Goal: Transaction & Acquisition: Purchase product/service

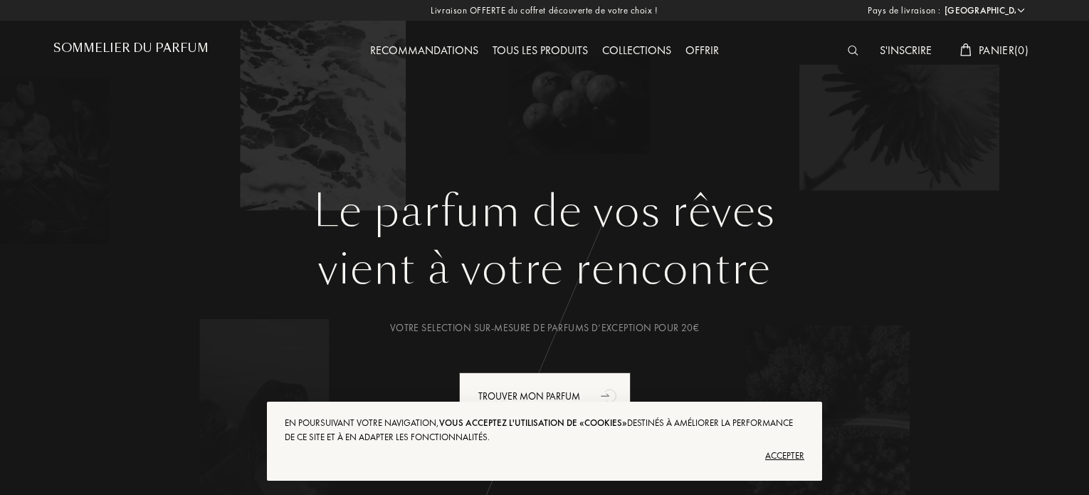
select select "FR"
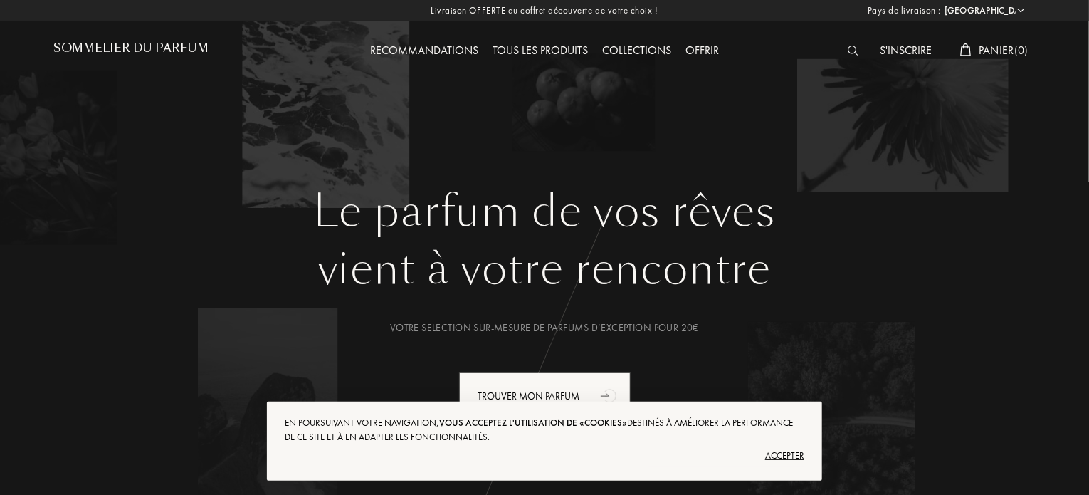
click at [847, 48] on img at bounding box center [852, 51] width 11 height 10
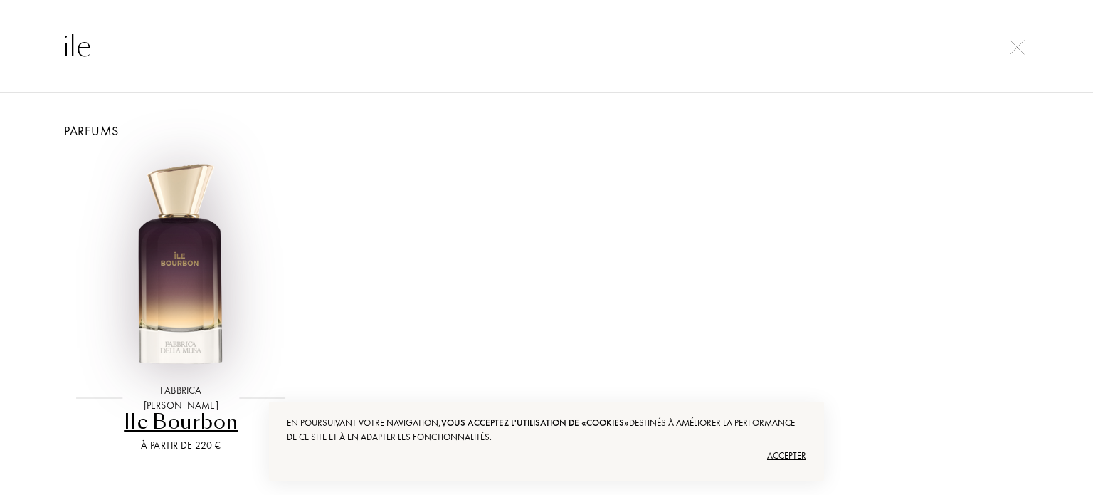
type input "ile"
click at [181, 262] on img at bounding box center [180, 265] width 219 height 219
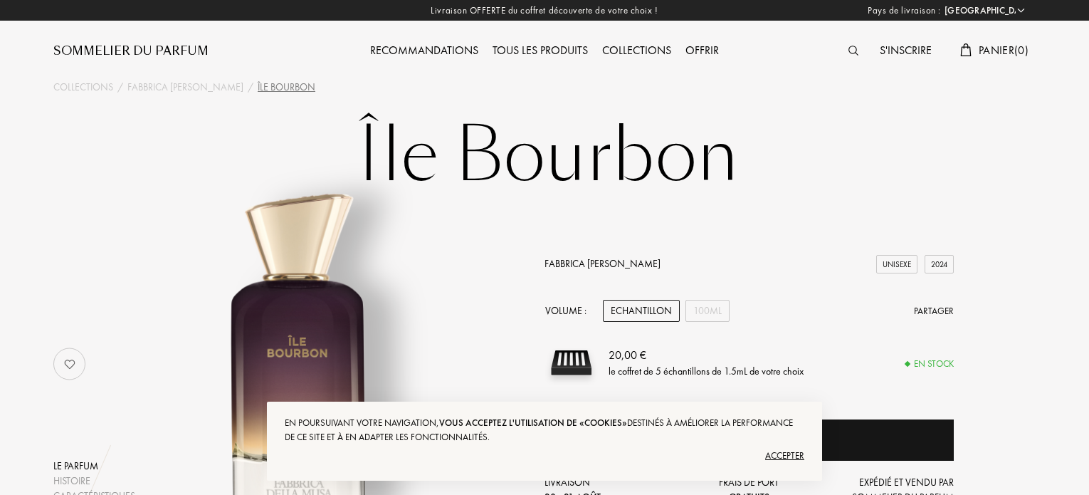
select select "FR"
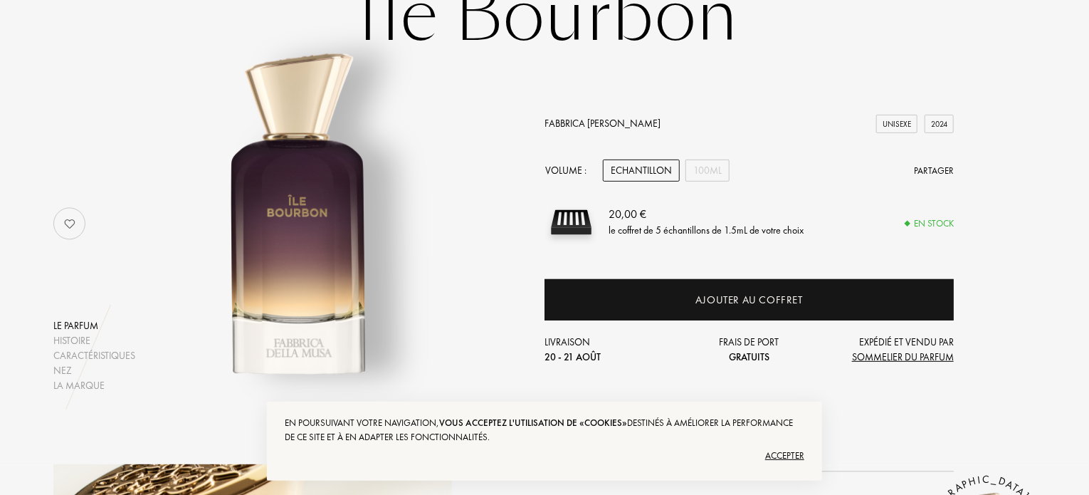
scroll to position [142, 0]
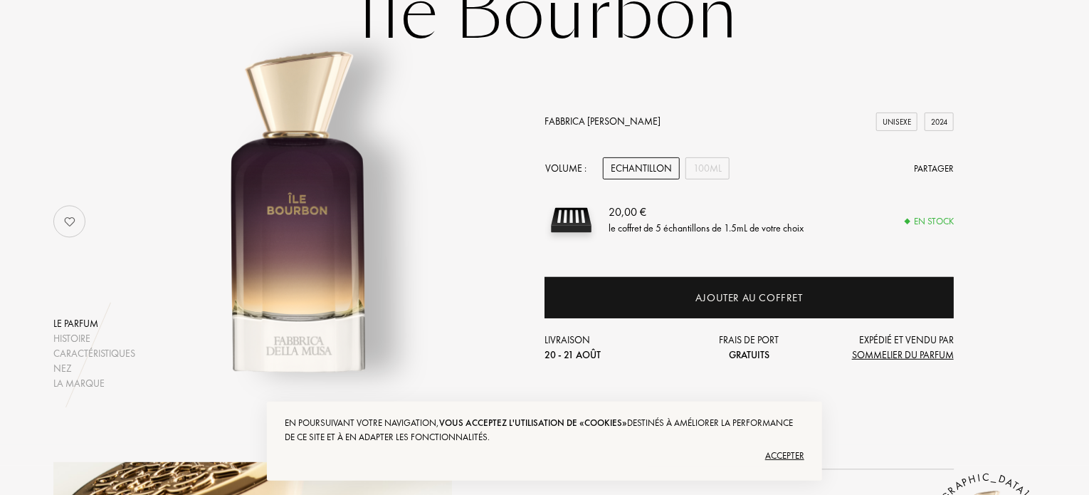
click at [729, 174] on div "Volume : Echantillon 100mL Partager" at bounding box center [748, 168] width 409 height 22
click at [709, 169] on div "100mL" at bounding box center [707, 168] width 44 height 22
click at [465, 225] on img at bounding box center [299, 214] width 352 height 352
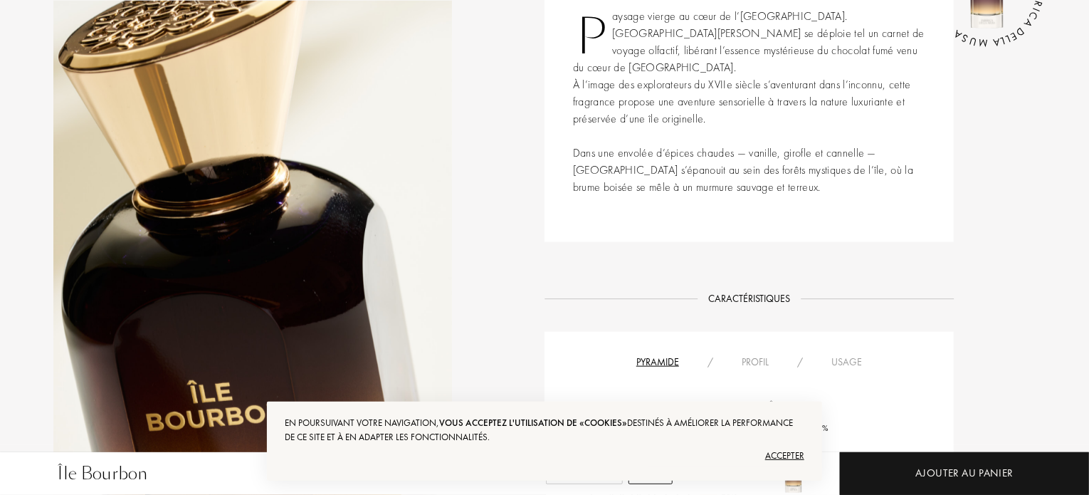
scroll to position [655, 0]
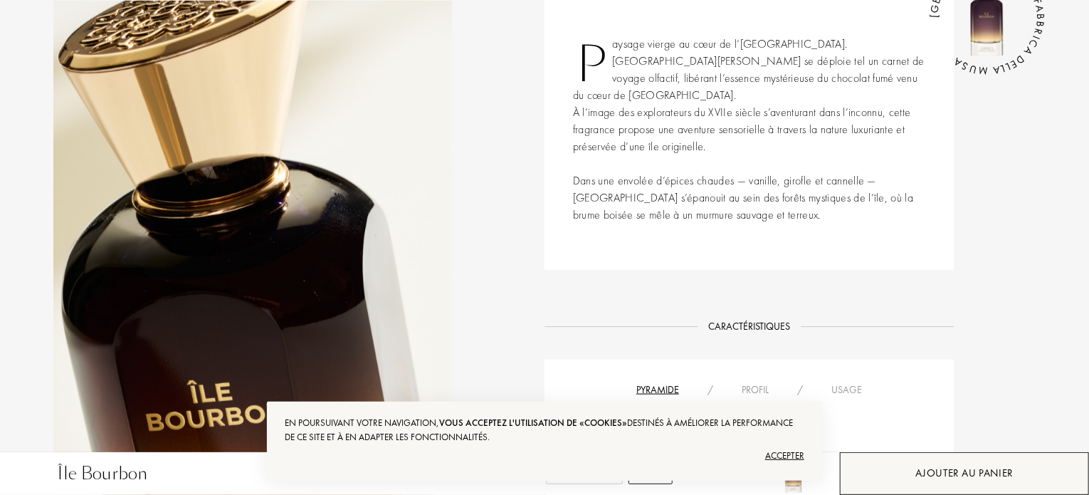
click at [904, 457] on div "Ajouter au panier" at bounding box center [964, 473] width 249 height 43
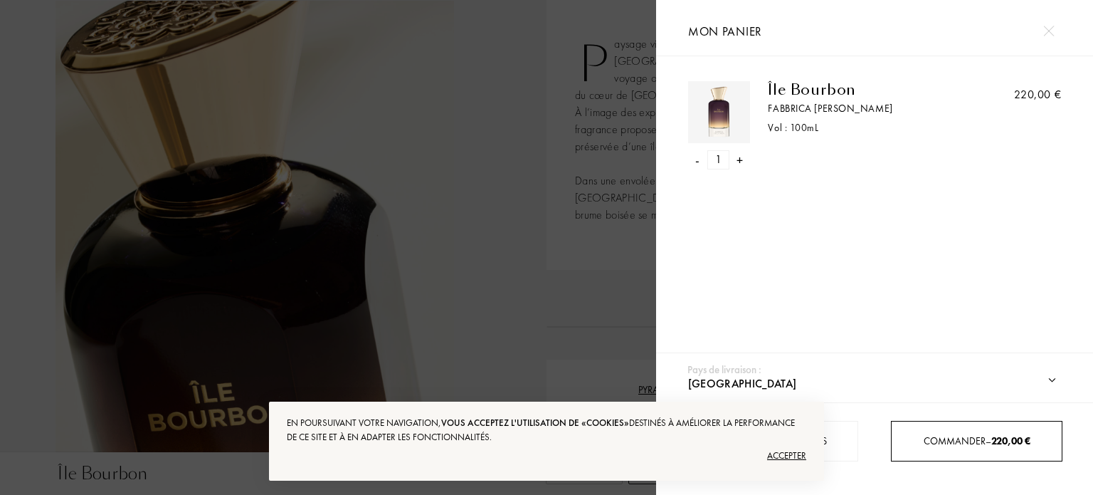
click at [920, 423] on div "Commander – 220,00 €" at bounding box center [976, 441] width 171 height 41
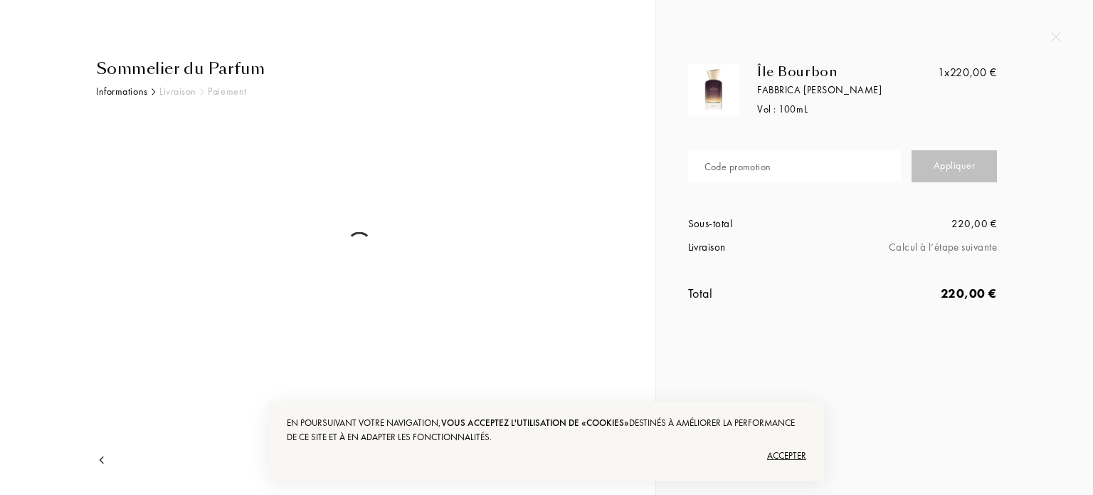
select select "FR"
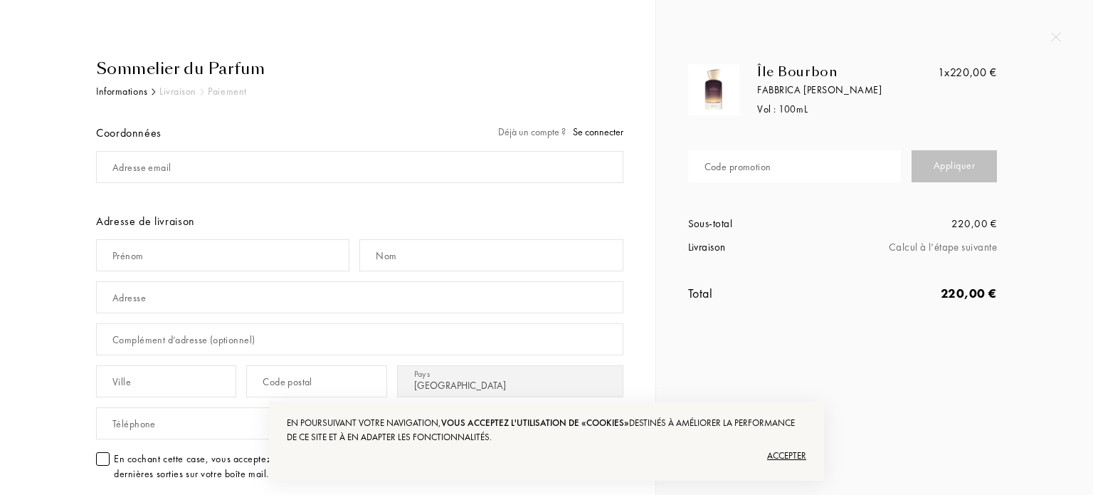
click at [8, 164] on div "Sommelier du Parfum Informations Livraison Paiement Coordonnées Déjà un compte …" at bounding box center [327, 369] width 655 height 739
click at [176, 168] on input "mail" at bounding box center [359, 167] width 527 height 32
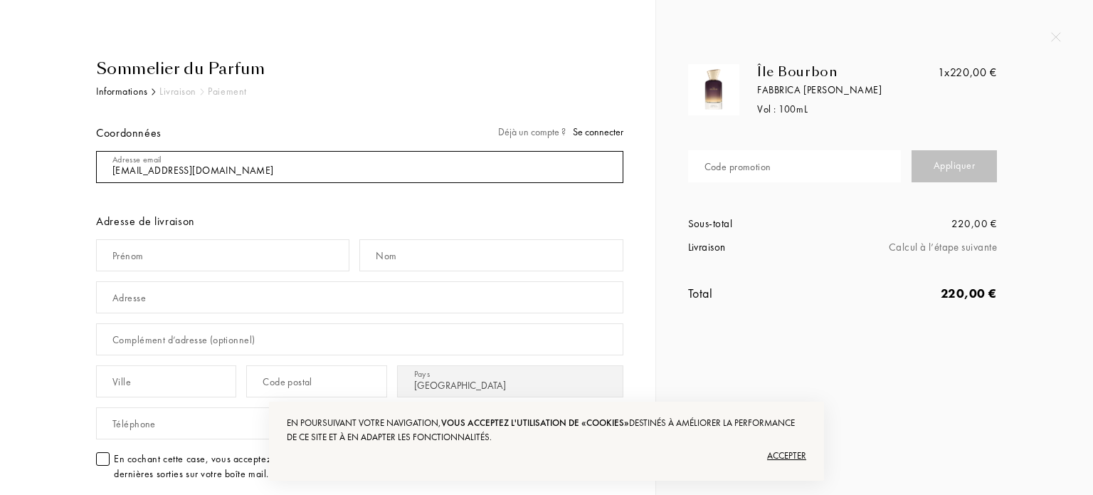
type input "[EMAIL_ADDRESS][DOMAIN_NAME]"
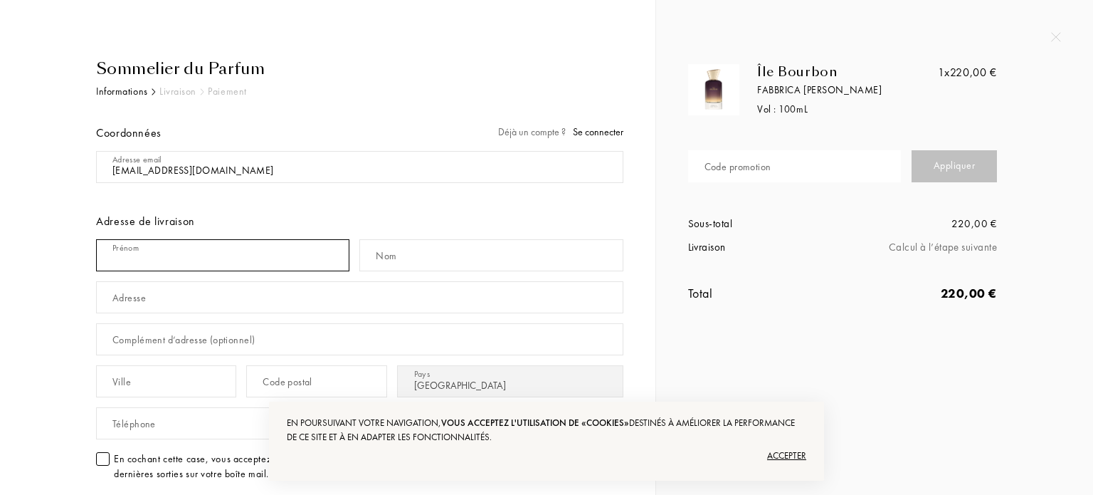
click at [146, 255] on input "text" at bounding box center [222, 255] width 253 height 32
type input "Marine"
type input "HANNOUNA"
type input "27 rue Edith Piaf"
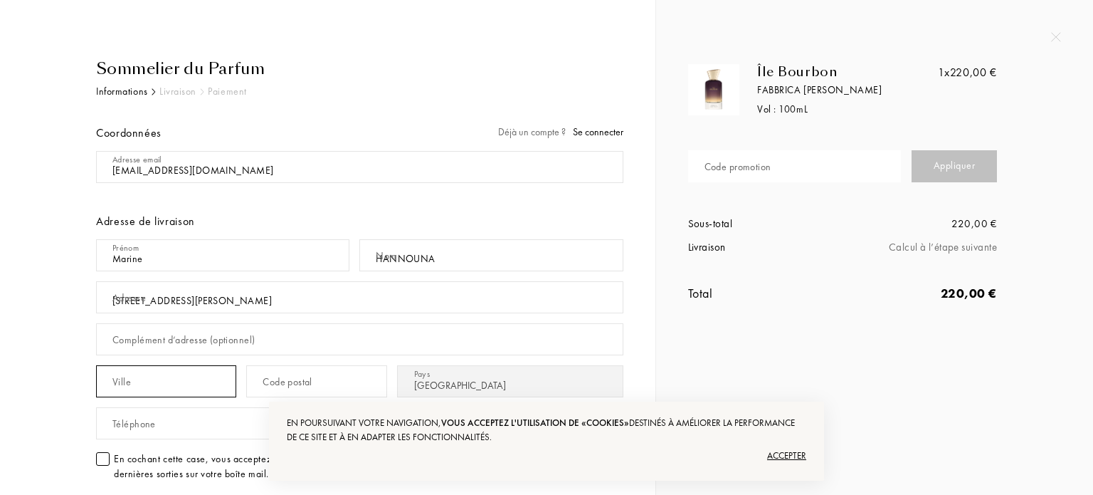
type input "Nalliers"
type input "85370"
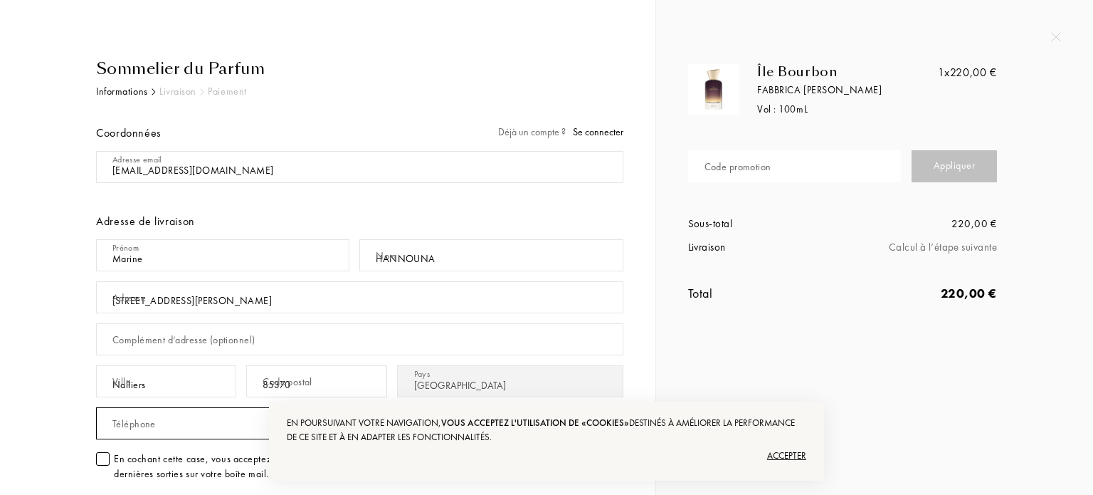
type input "0617725127"
click at [216, 301] on input "27 rue Edith Piaf" at bounding box center [359, 297] width 527 height 32
click at [7, 300] on div "Sommelier du Parfum Informations Livraison Paiement Coordonnées Déjà un compte …" at bounding box center [327, 369] width 655 height 739
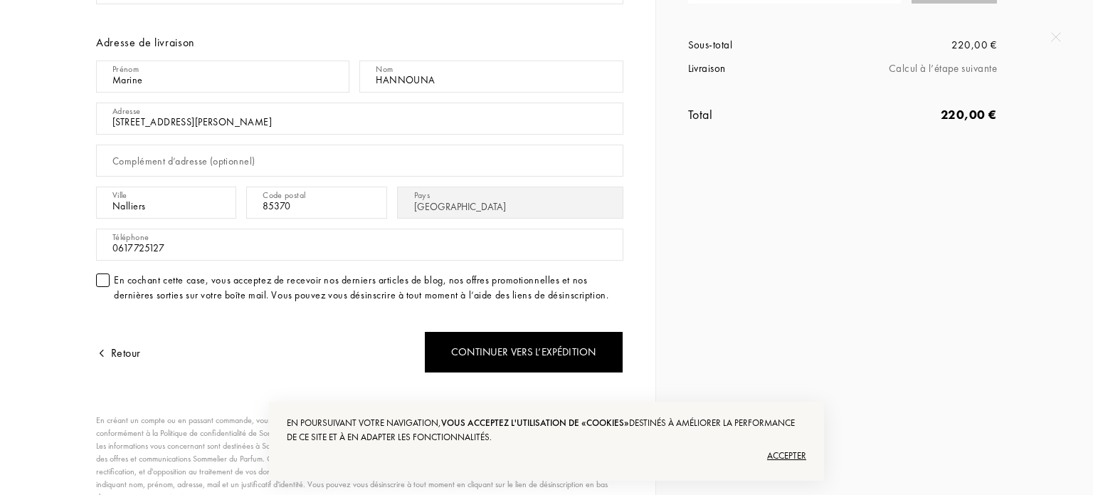
scroll to position [199, 0]
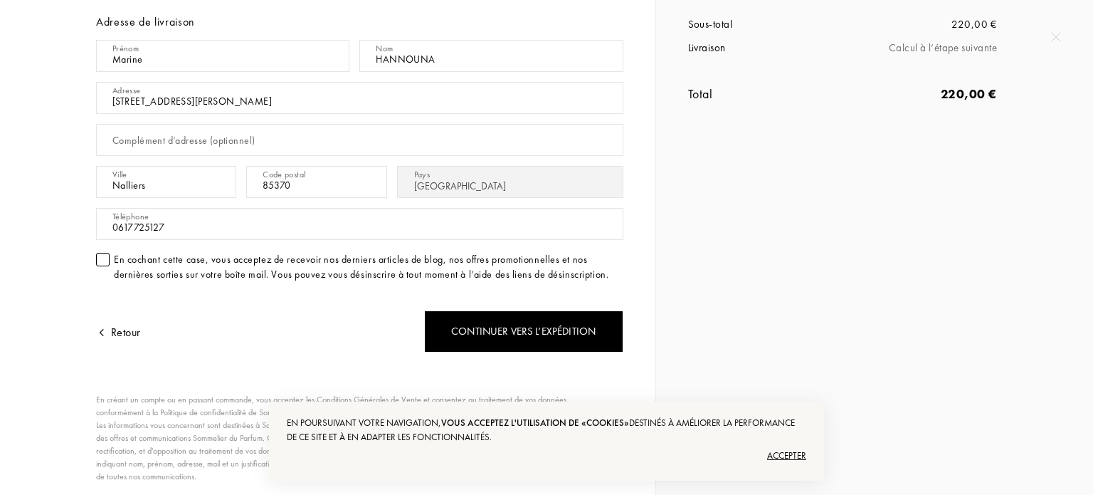
click at [102, 255] on div at bounding box center [103, 260] width 14 height 14
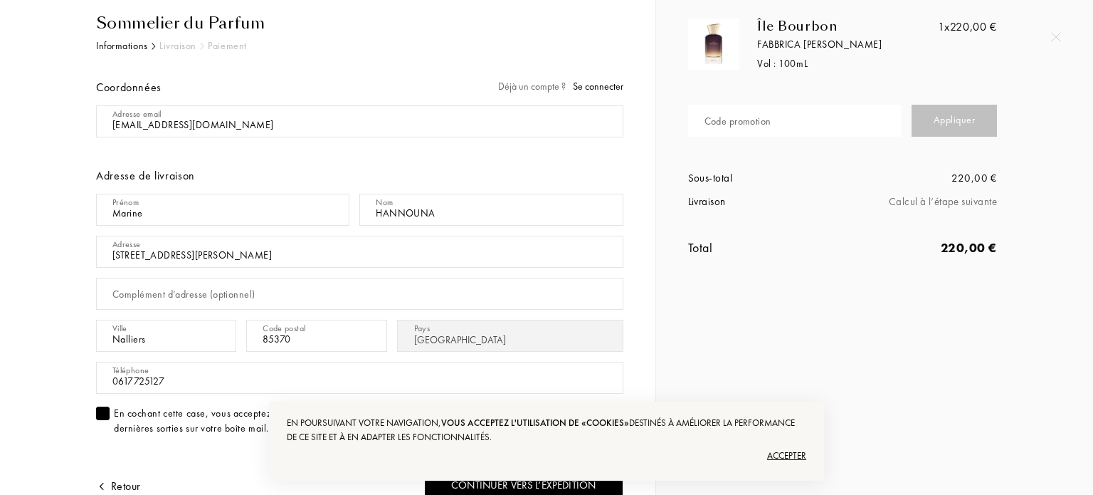
scroll to position [0, 0]
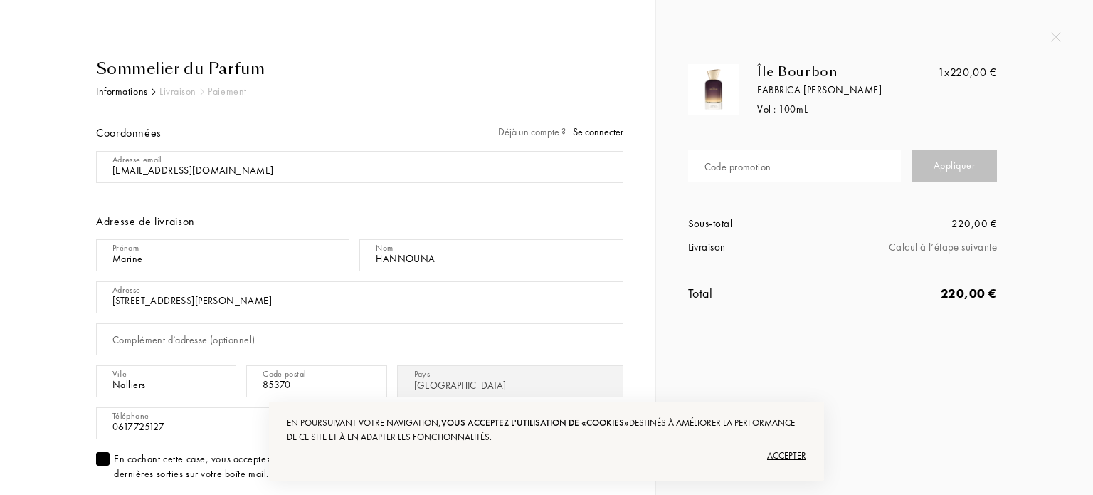
click at [689, 182] on div "Code promotion" at bounding box center [799, 166] width 223 height 42
click at [697, 176] on input "text" at bounding box center [794, 166] width 213 height 32
type input "JPR7K-H2YNS"
click at [647, 202] on div "Sommelier du Parfum Informations Livraison Paiement Coordonnées Déjà un compte …" at bounding box center [327, 369] width 655 height 739
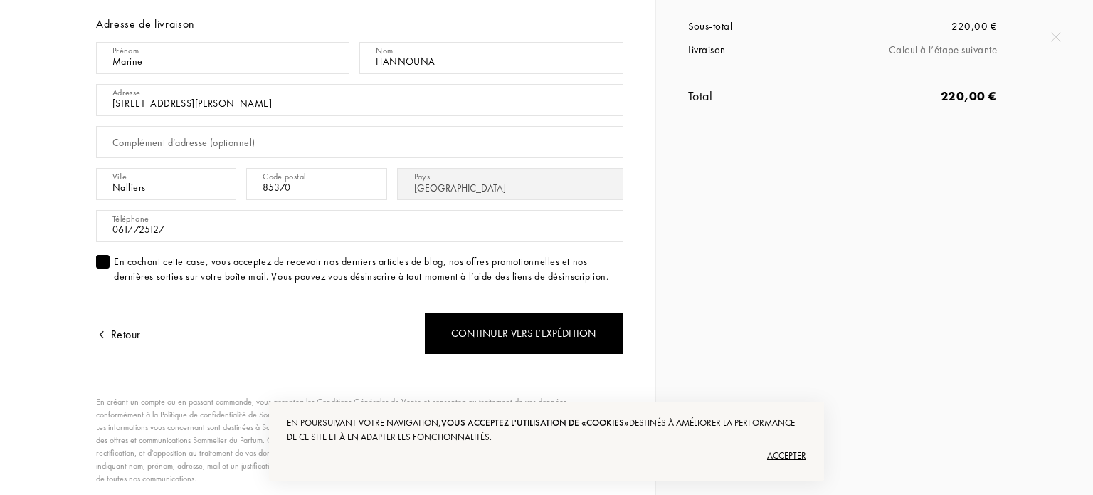
scroll to position [199, 0]
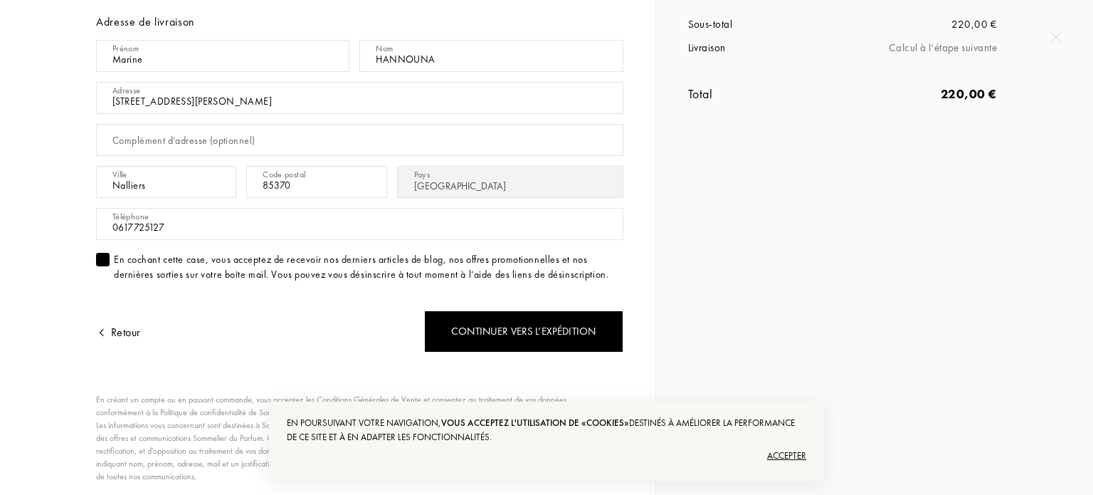
click at [778, 452] on div "Accepter" at bounding box center [546, 455] width 519 height 23
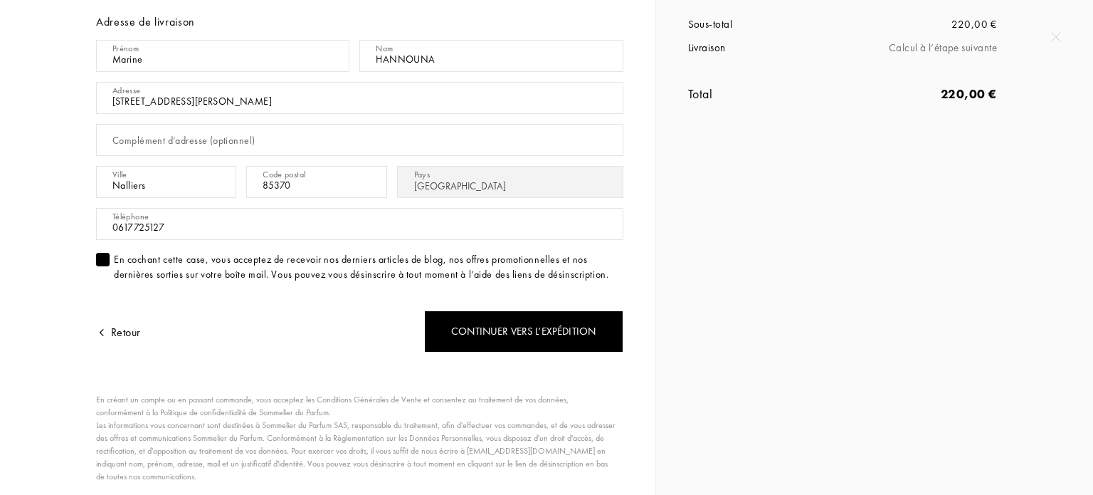
click at [338, 368] on div "Sommelier du Parfum Informations Livraison Paiement Coordonnées Déjà un compte …" at bounding box center [354, 199] width 538 height 682
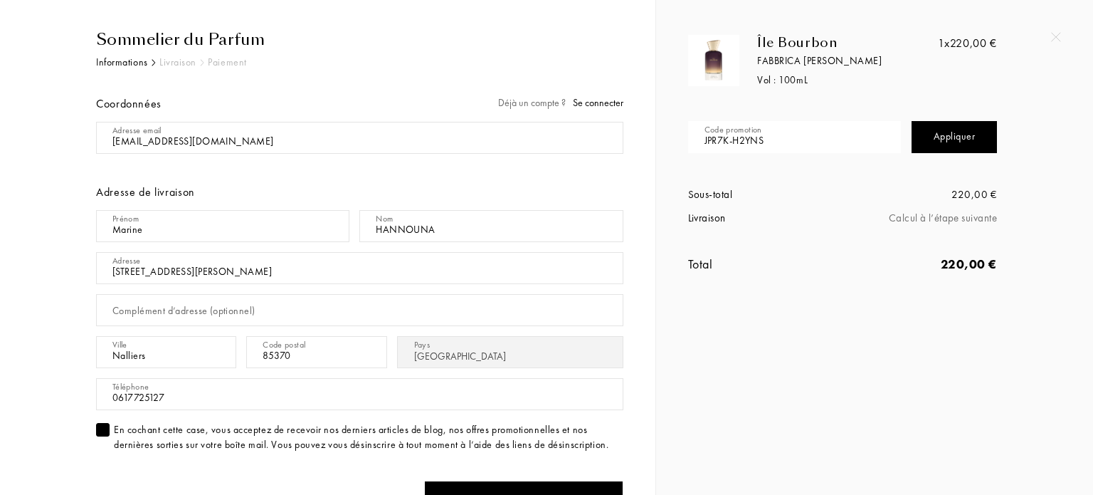
scroll to position [28, 0]
click at [611, 98] on span "Se connecter" at bounding box center [598, 103] width 51 height 13
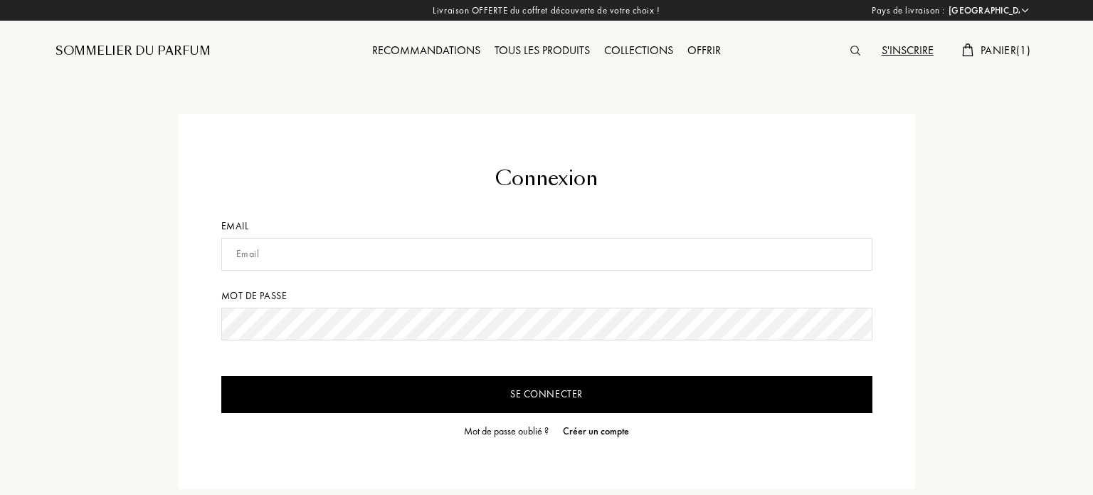
select select "FR"
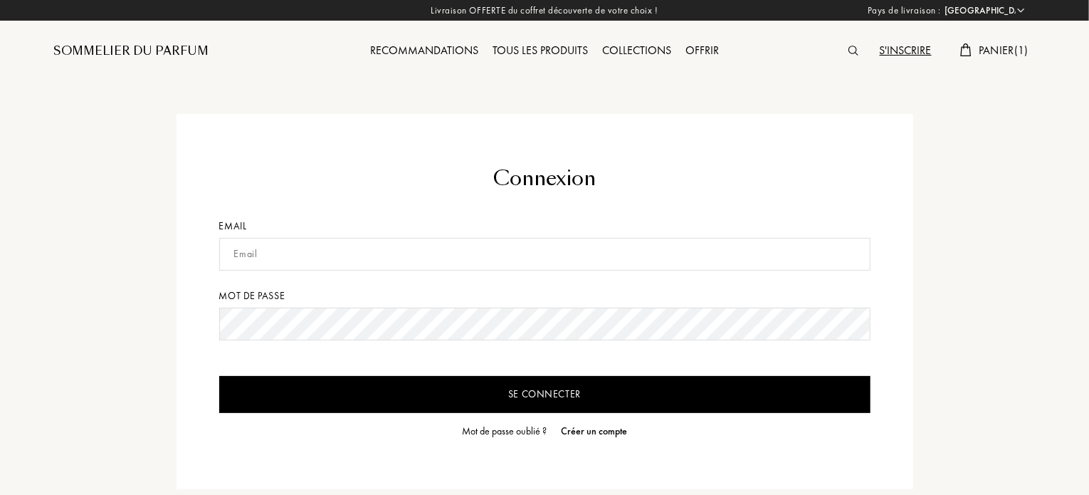
click at [538, 257] on input "text" at bounding box center [544, 254] width 651 height 33
type input "marine.hannouna@hotmail.com"
click at [219, 376] on input "Se connecter" at bounding box center [544, 394] width 651 height 37
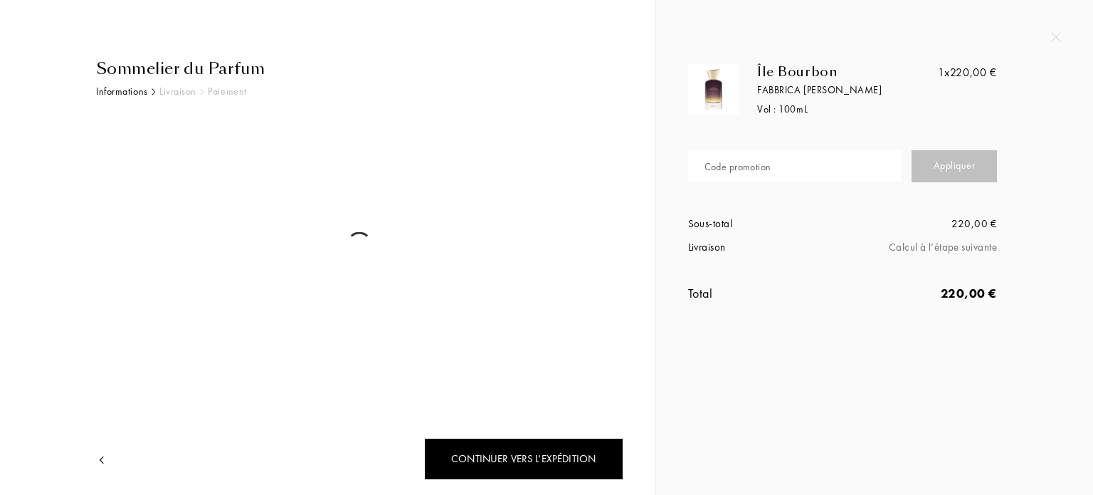
select select "FR"
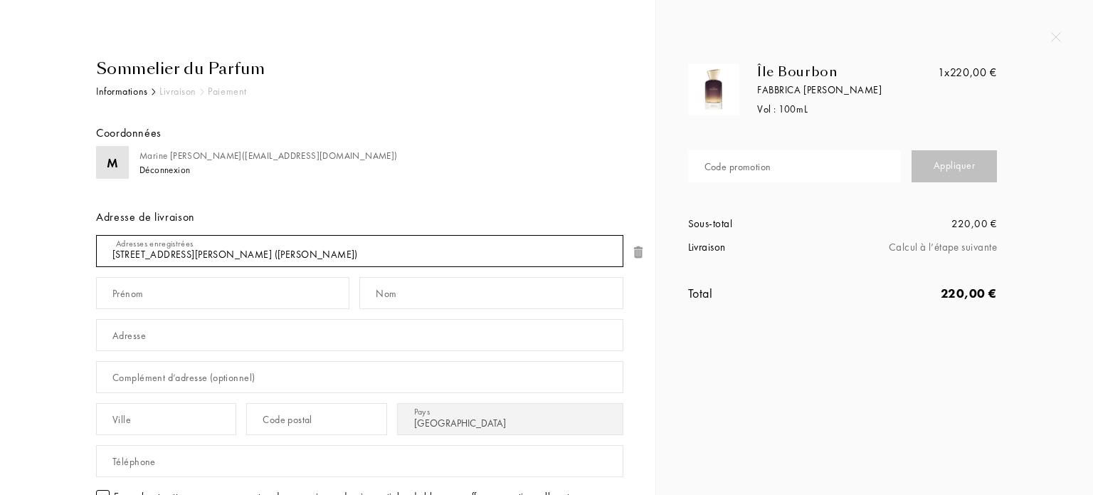
drag, startPoint x: 381, startPoint y: 253, endPoint x: 232, endPoint y: 250, distance: 149.5
click at [232, 250] on select "[STREET_ADDRESS][PERSON_NAME] ([PERSON_NAME]) Ajouter une nouvelle adresse" at bounding box center [359, 251] width 527 height 32
click at [96, 235] on select "[STREET_ADDRESS][PERSON_NAME] ([PERSON_NAME]) Ajouter une nouvelle adresse" at bounding box center [359, 251] width 527 height 32
click at [237, 258] on select "[STREET_ADDRESS][PERSON_NAME] ([PERSON_NAME]) Ajouter une nouvelle adresse" at bounding box center [359, 251] width 527 height 32
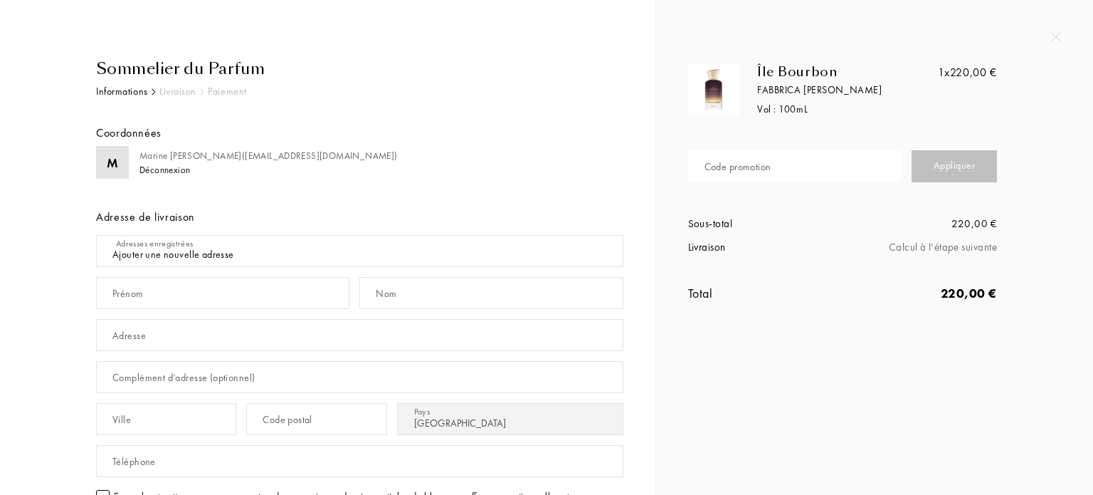
click at [236, 202] on div "M Marine Hannouna ( marine.hannouna@hotmail.com ) Déconnexion Adresse de livrai…" at bounding box center [359, 338] width 527 height 384
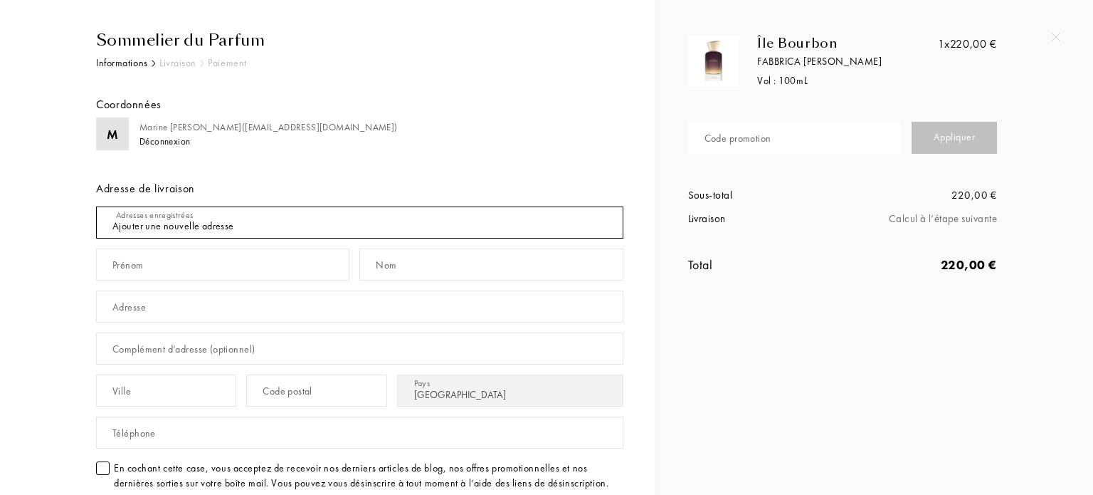
click at [225, 216] on select "3 rue Kléber Mercier , 27300 Bernay, FR (Marine Hannouna) Ajouter une nouvelle …" at bounding box center [359, 222] width 527 height 32
click at [96, 206] on select "3 rue Kléber Mercier , 27300 Bernay, FR (Marine Hannouna) Ajouter une nouvelle …" at bounding box center [359, 222] width 527 height 32
click at [204, 226] on select "3 rue Kléber Mercier , 27300 Bernay, FR (Marine Hannouna) Ajouter une nouvelle …" at bounding box center [359, 222] width 527 height 32
click at [521, 164] on div "M Marine Hannouna ( marine.hannouna@hotmail.com ) Déconnexion Adresse de livrai…" at bounding box center [359, 309] width 527 height 384
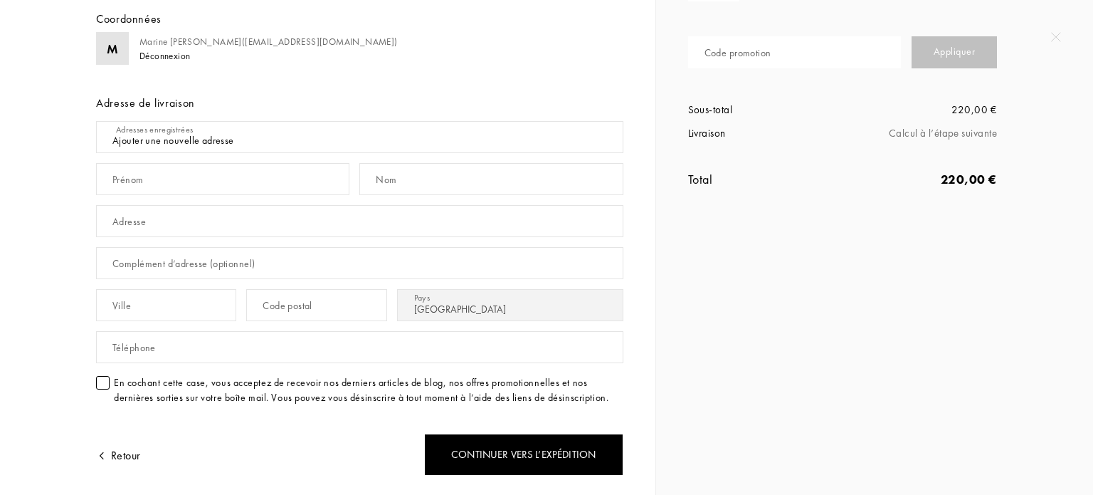
scroll to position [79, 0]
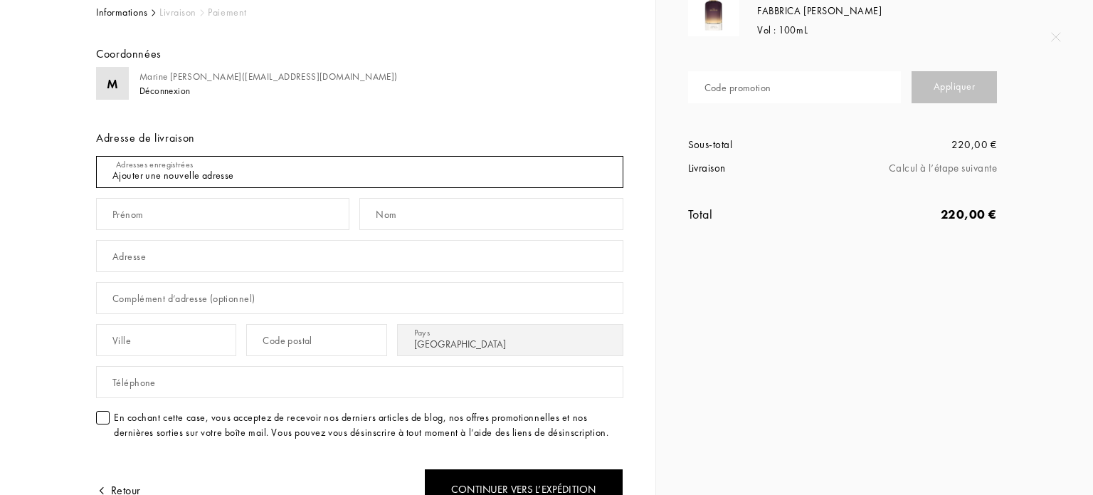
click at [260, 167] on select "3 rue Kléber Mercier , 27300 Bernay, FR (Marine Hannouna) Ajouter une nouvelle …" at bounding box center [359, 172] width 527 height 32
select select "0"
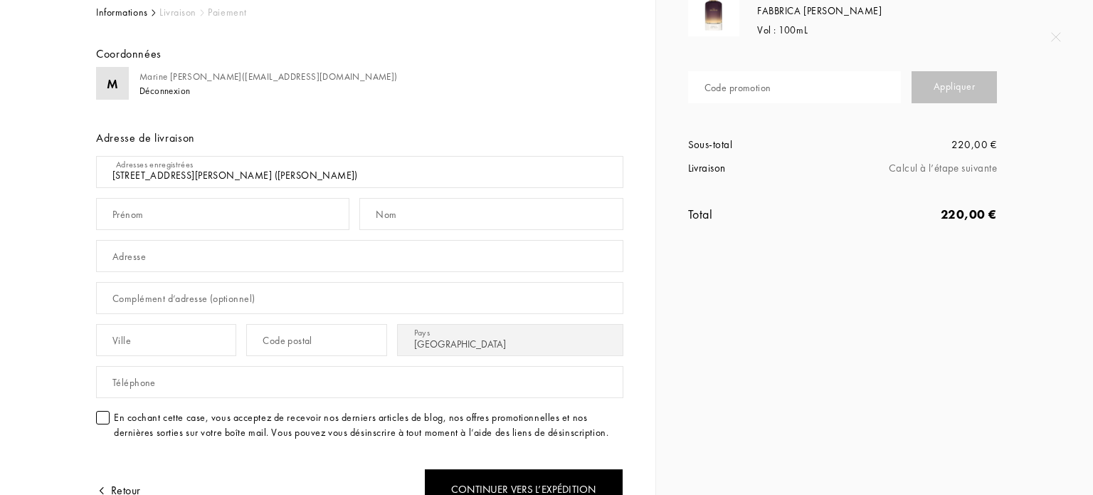
type input "Marine"
type input "Hannouna"
type input "3 rue Kléber Mercier"
type input "Bernay"
type input "27300"
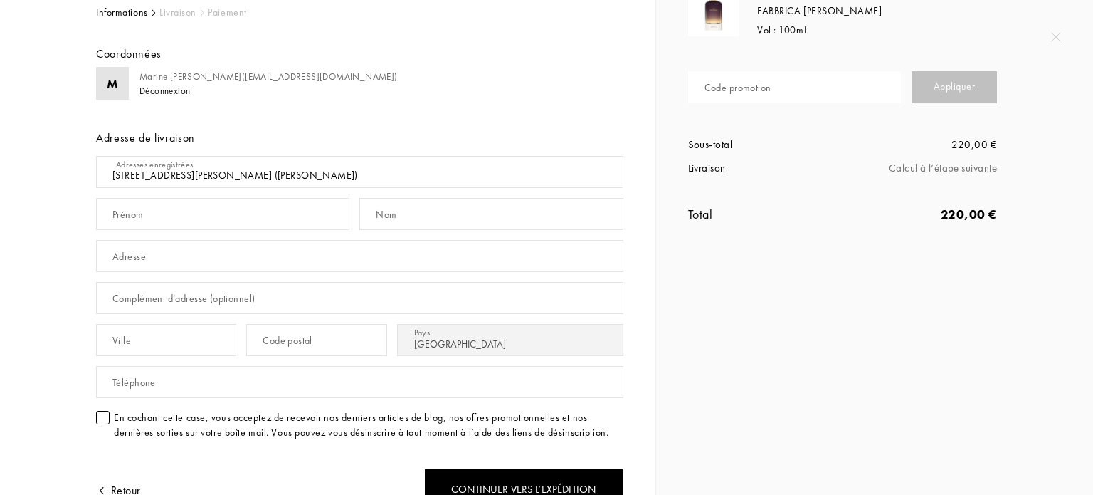
type input "0778132441"
click at [339, 138] on div "Adresse de livraison" at bounding box center [359, 138] width 527 height 17
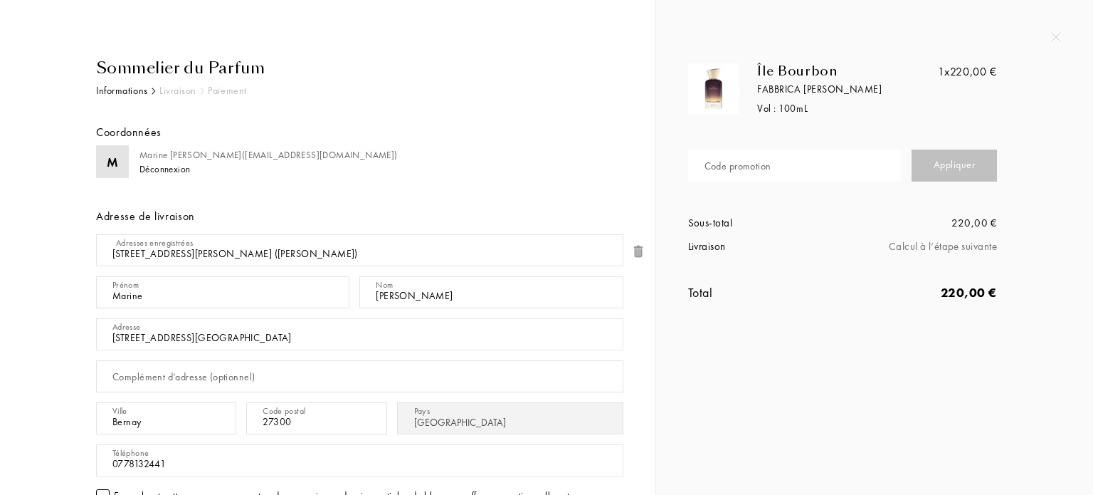
scroll to position [0, 0]
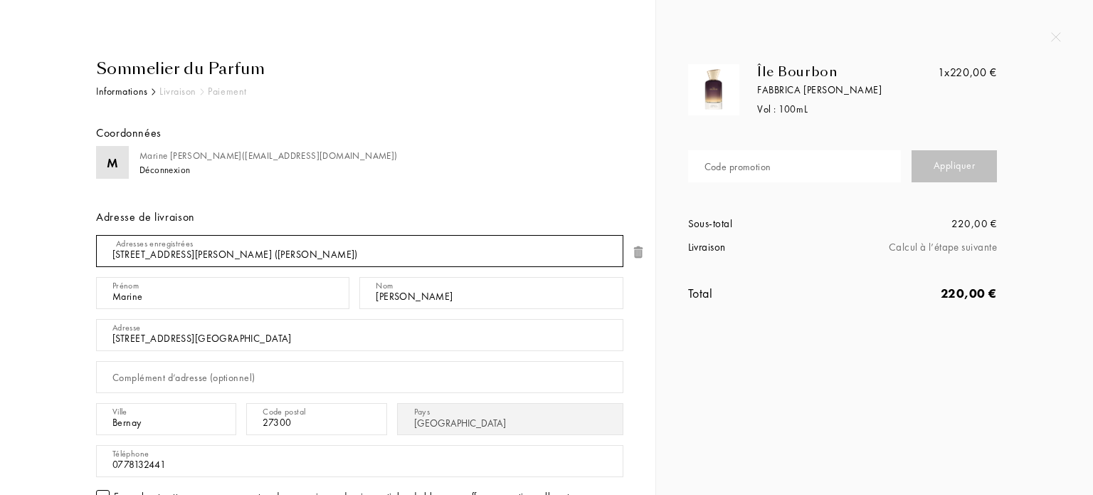
drag, startPoint x: 379, startPoint y: 250, endPoint x: 342, endPoint y: 253, distance: 37.1
click at [342, 253] on select "3 rue Kléber Mercier , 27300 Bernay, FR (Marine Hannouna) Ajouter une nouvelle …" at bounding box center [359, 251] width 527 height 32
click at [636, 255] on img at bounding box center [638, 252] width 14 height 14
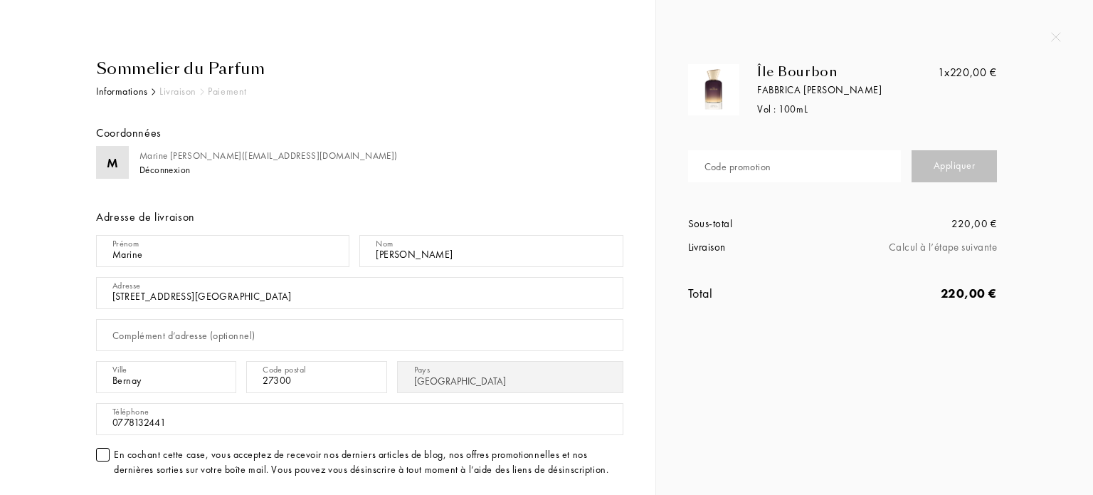
drag, startPoint x: 237, startPoint y: 301, endPoint x: 70, endPoint y: 304, distance: 167.2
click at [70, 304] on div "Sommelier du Parfum Informations Livraison Paiement Coordonnées M Marine Hannou…" at bounding box center [343, 395] width 559 height 677
type input "[STREET_ADDRESS][PERSON_NAME]"
drag, startPoint x: 157, startPoint y: 382, endPoint x: 83, endPoint y: 376, distance: 74.2
click at [83, 376] on div "Sommelier du Parfum Informations Livraison Paiement Coordonnées M Marine Hannou…" at bounding box center [349, 395] width 549 height 677
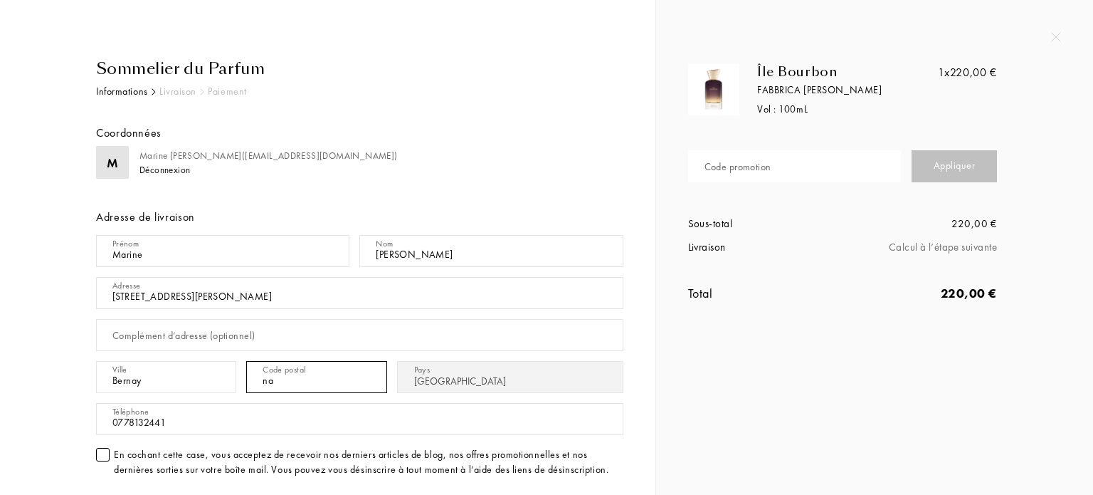
type input "n"
type input "85370"
click at [236, 381] on input "Bernay" at bounding box center [166, 377] width 140 height 32
type input "B"
type input "NALLIERS"
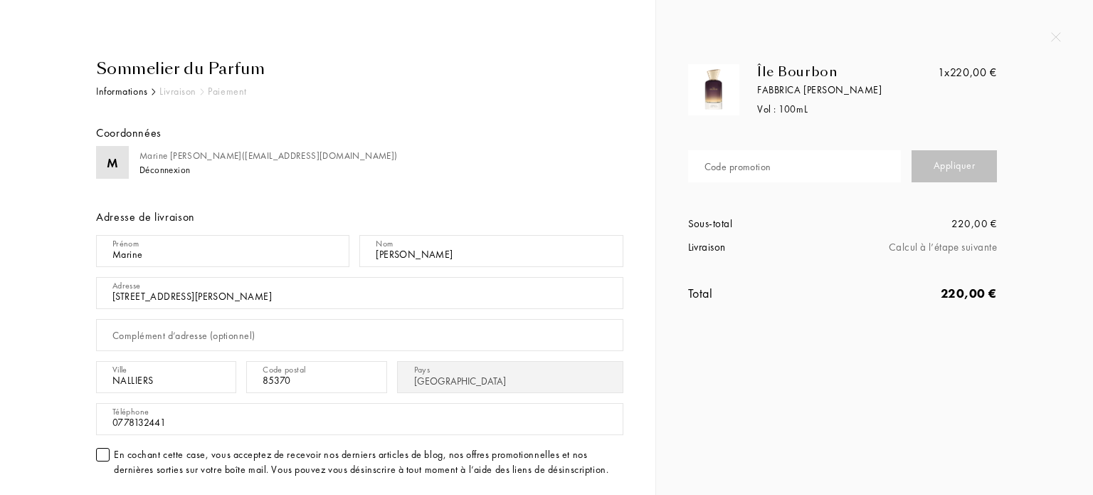
click at [70, 389] on div "Sommelier du Parfum Informations Livraison Paiement Coordonnées M Marine Hannou…" at bounding box center [343, 395] width 559 height 677
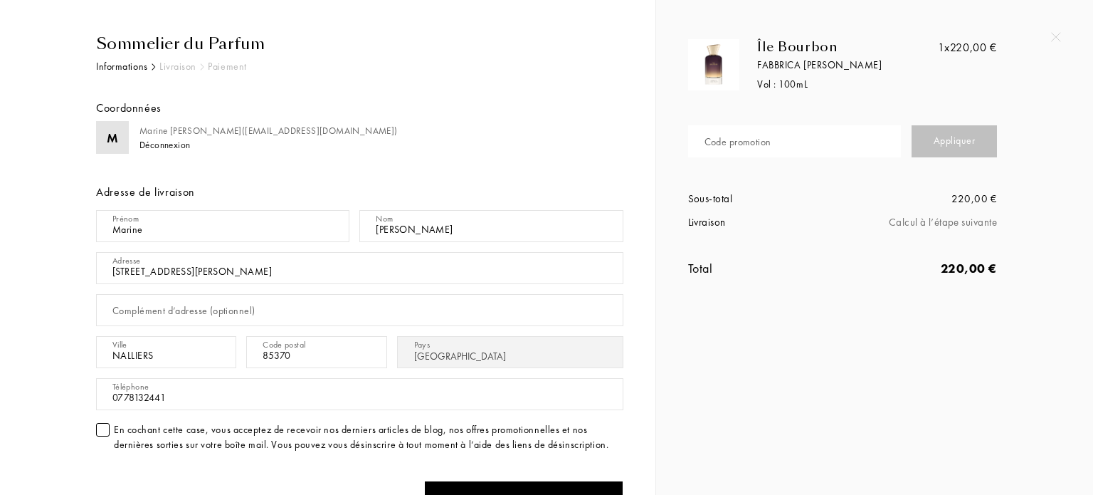
scroll to position [28, 0]
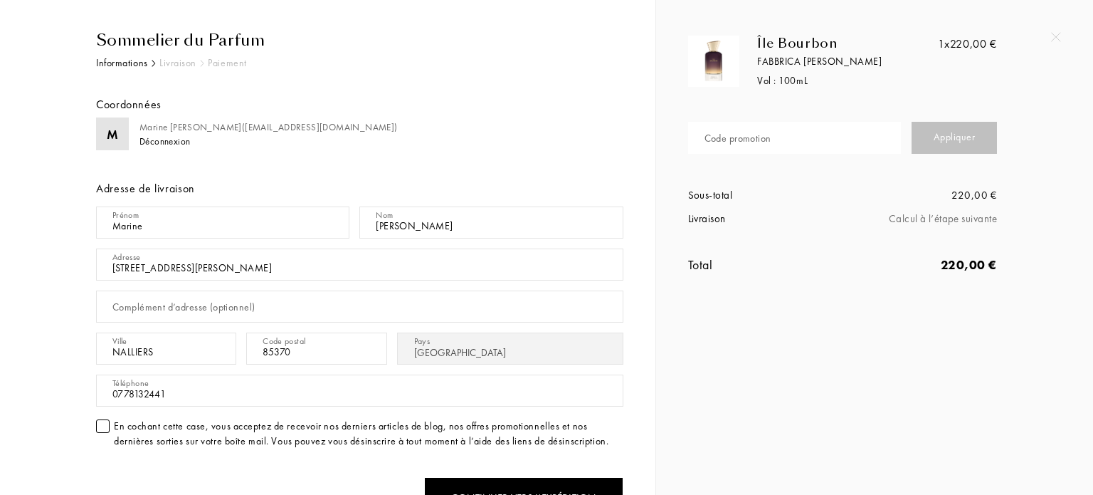
click at [103, 423] on div at bounding box center [103, 426] width 14 height 14
click at [82, 386] on div "Sommelier du Parfum Informations Livraison Paiement Coordonnées M Marine Hannou…" at bounding box center [349, 366] width 549 height 677
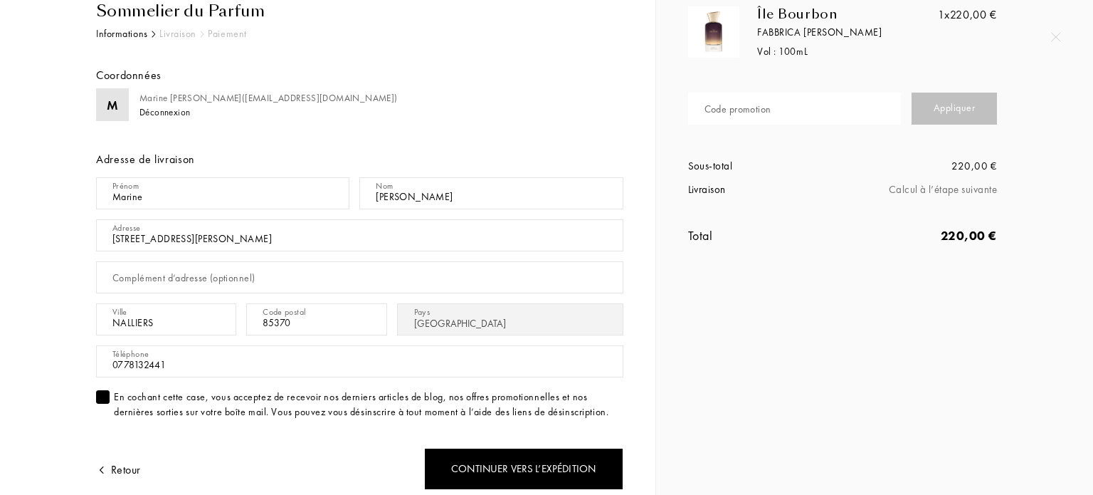
scroll to position [85, 0]
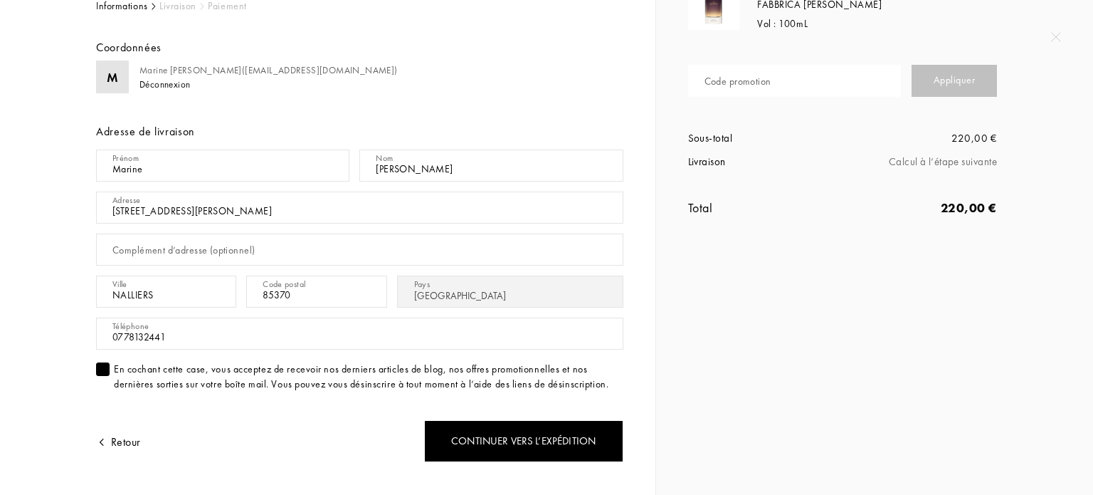
click at [806, 72] on input "text" at bounding box center [794, 81] width 213 height 32
type input "JPR7K-H2YNS"
click at [928, 88] on div "Appliquer" at bounding box center [954, 81] width 85 height 32
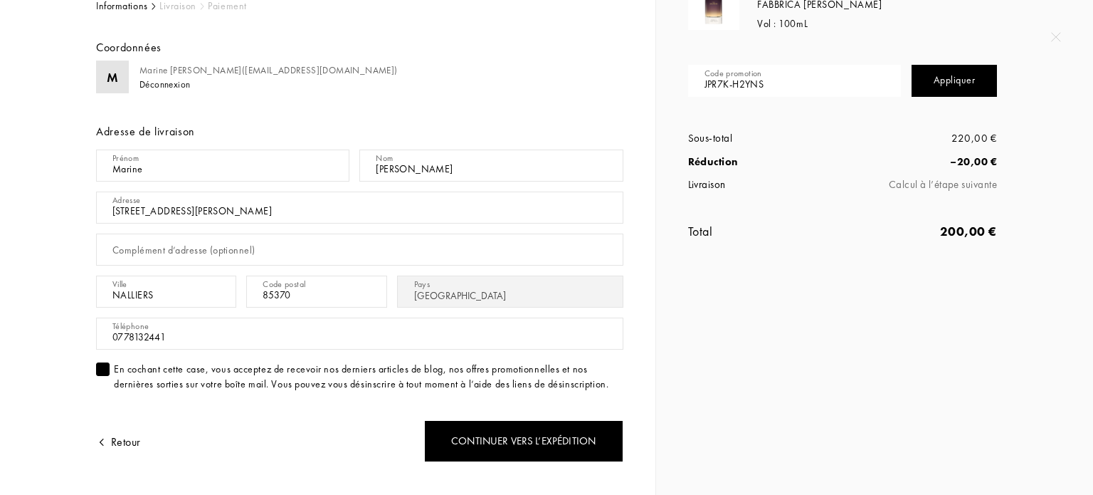
click at [83, 255] on div "Sommelier du Parfum Informations Livraison Paiement Coordonnées M Marine Hannou…" at bounding box center [349, 310] width 549 height 677
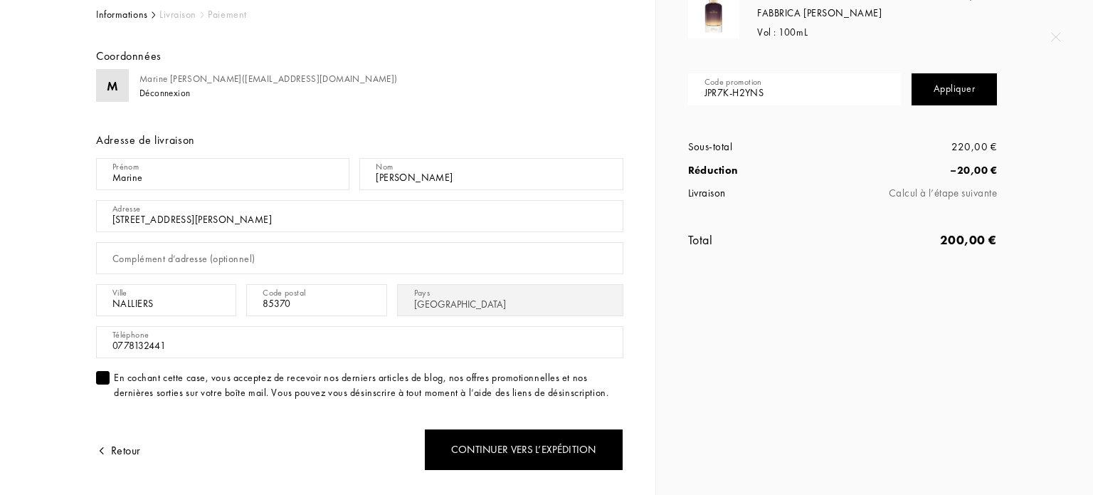
scroll to position [114, 0]
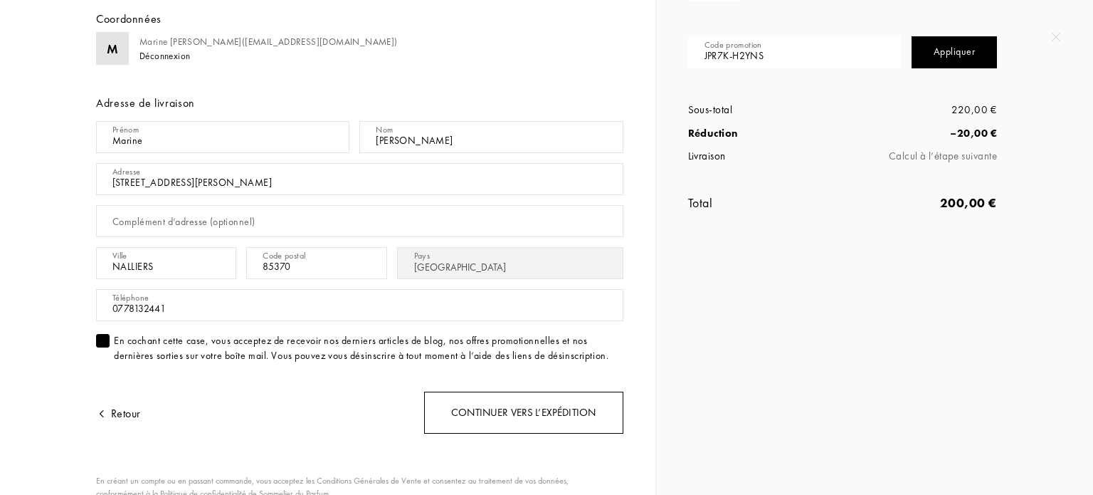
click at [475, 418] on div "Continuer vers l’expédition" at bounding box center [523, 412] width 199 height 42
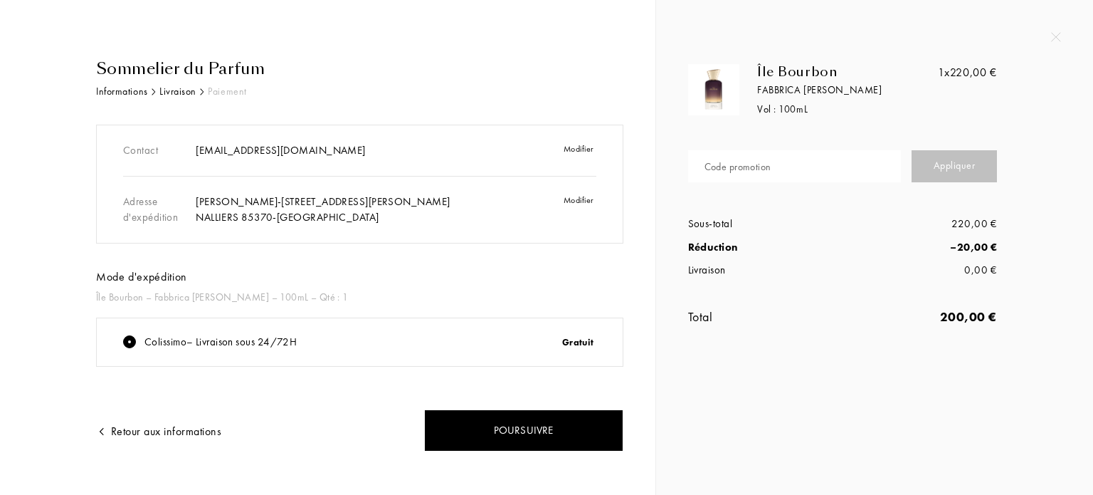
click at [390, 285] on div "Contact [EMAIL_ADDRESS][DOMAIN_NAME] Modifier Adresse d'expédition Marine Hanno…" at bounding box center [359, 246] width 527 height 242
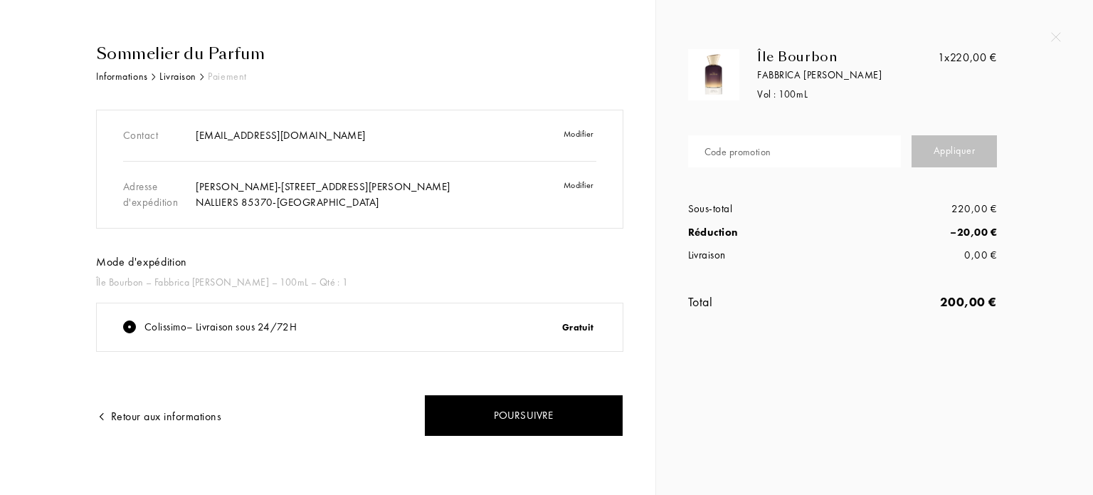
scroll to position [16, 0]
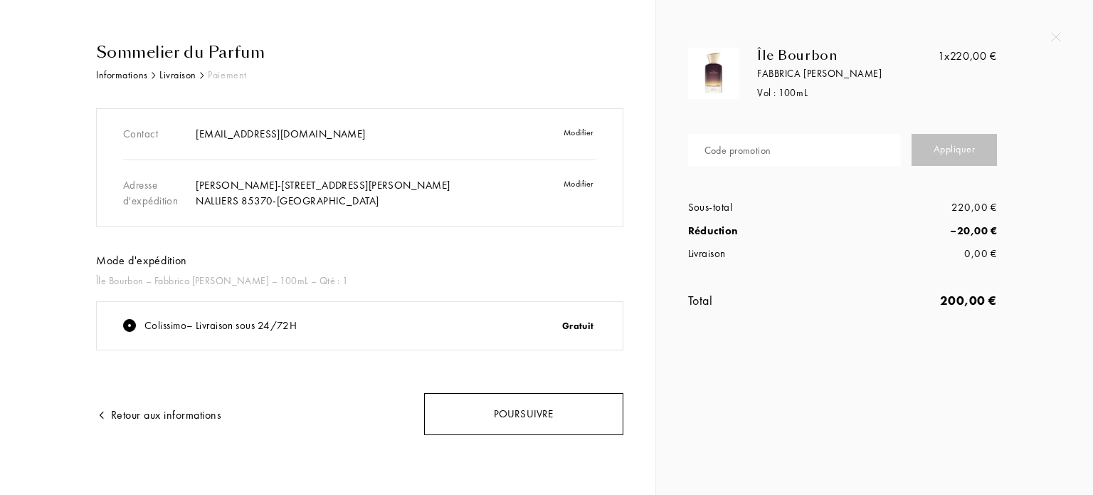
click at [498, 394] on div "Poursuivre" at bounding box center [523, 414] width 199 height 42
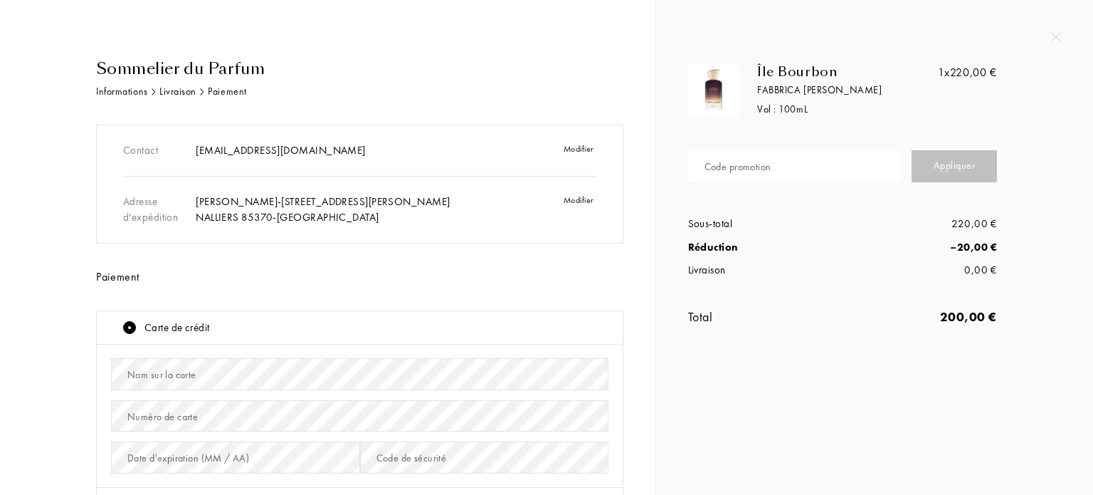
click at [336, 291] on div "Contact [EMAIL_ADDRESS][DOMAIN_NAME] Modifier Adresse d'expédition Marine Hanno…" at bounding box center [359, 391] width 527 height 532
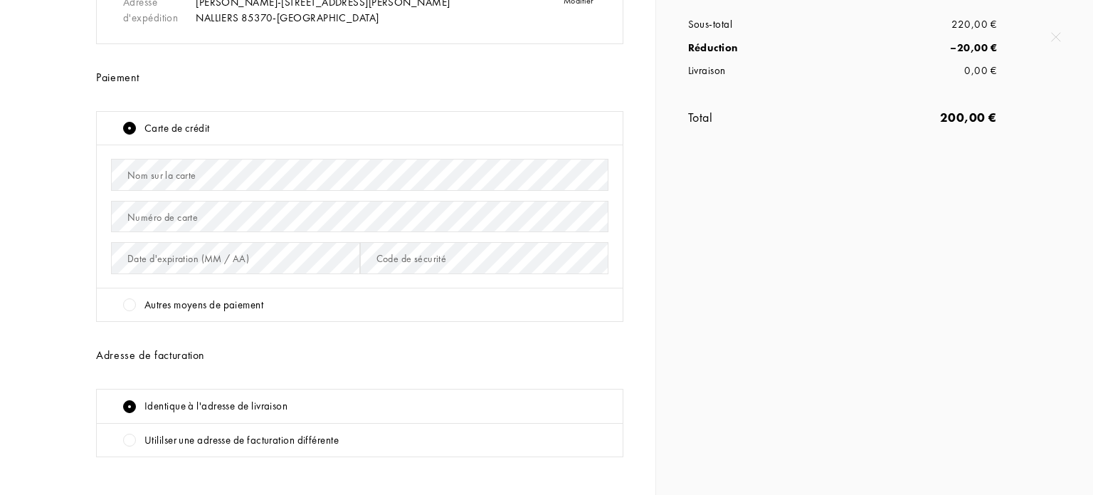
scroll to position [171, 0]
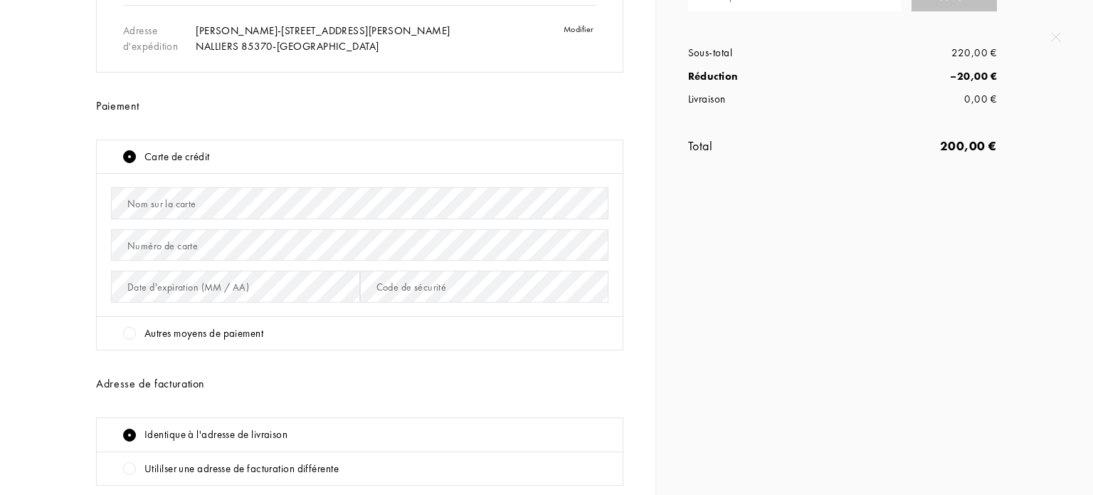
click at [228, 154] on div "Carte de crédit" at bounding box center [365, 157] width 485 height 16
click at [130, 152] on div at bounding box center [129, 156] width 13 height 13
click at [139, 206] on div "Nom sur la carte" at bounding box center [161, 203] width 69 height 15
click at [151, 236] on div "Numéro de carte" at bounding box center [359, 245] width 497 height 42
click at [51, 360] on div "Sommelier du Parfum Informations Livraison Paiement Contact marine.hannouna@hot…" at bounding box center [333, 259] width 581 height 746
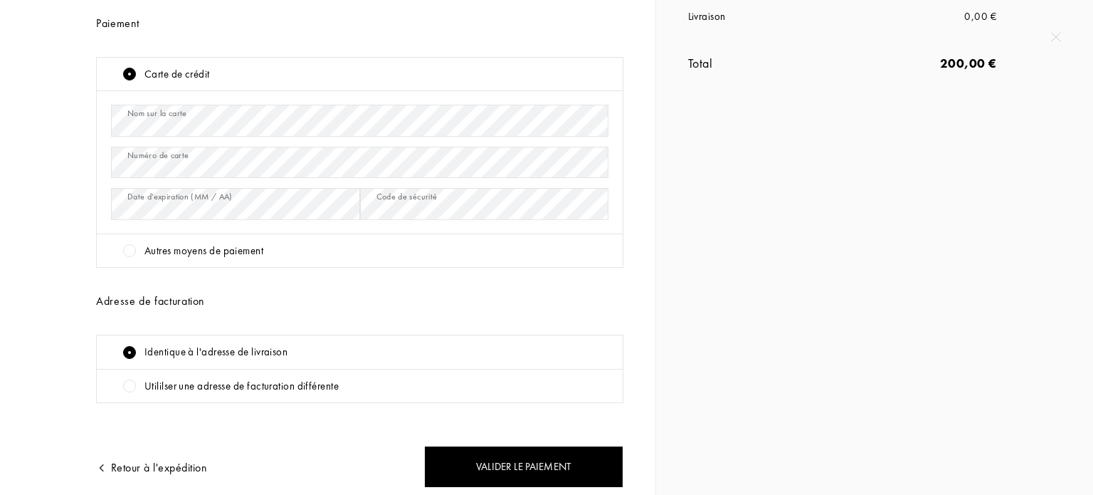
scroll to position [256, 0]
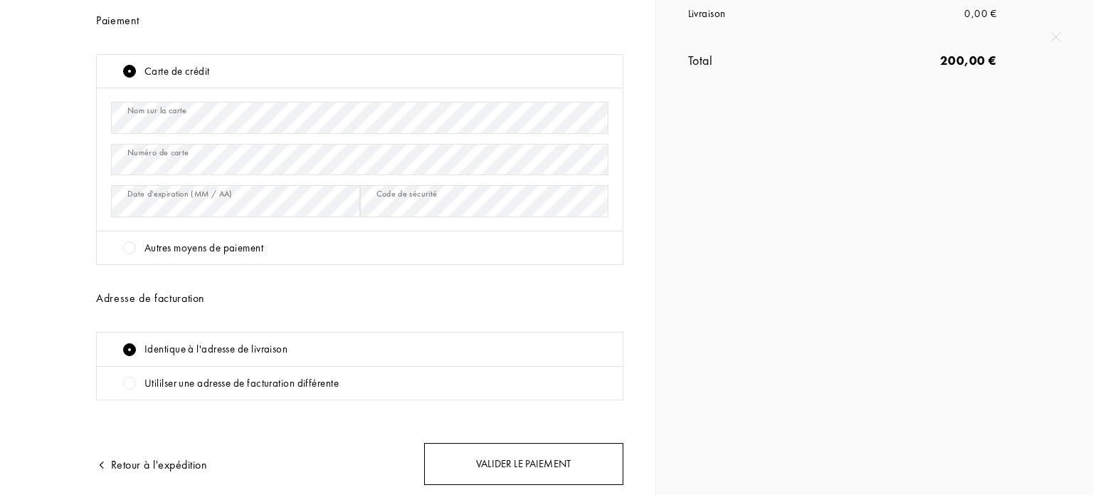
click at [470, 467] on div "Valider le paiement" at bounding box center [523, 464] width 199 height 42
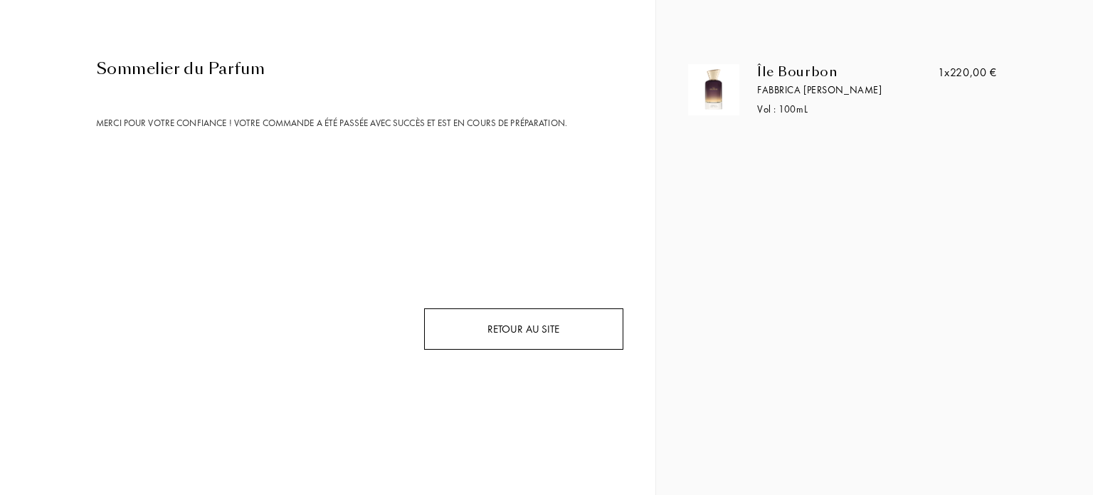
click at [571, 313] on div "Retour au site" at bounding box center [523, 329] width 199 height 42
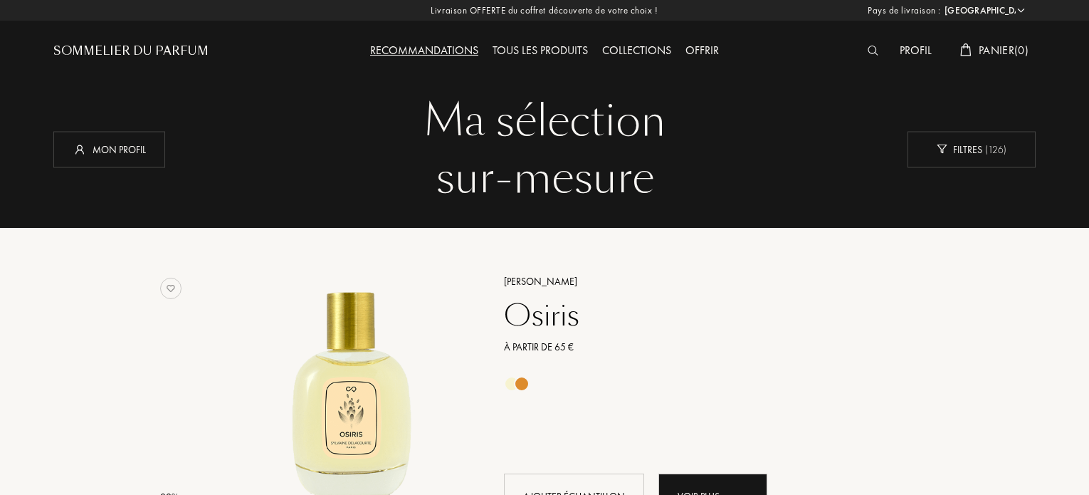
select select "FR"
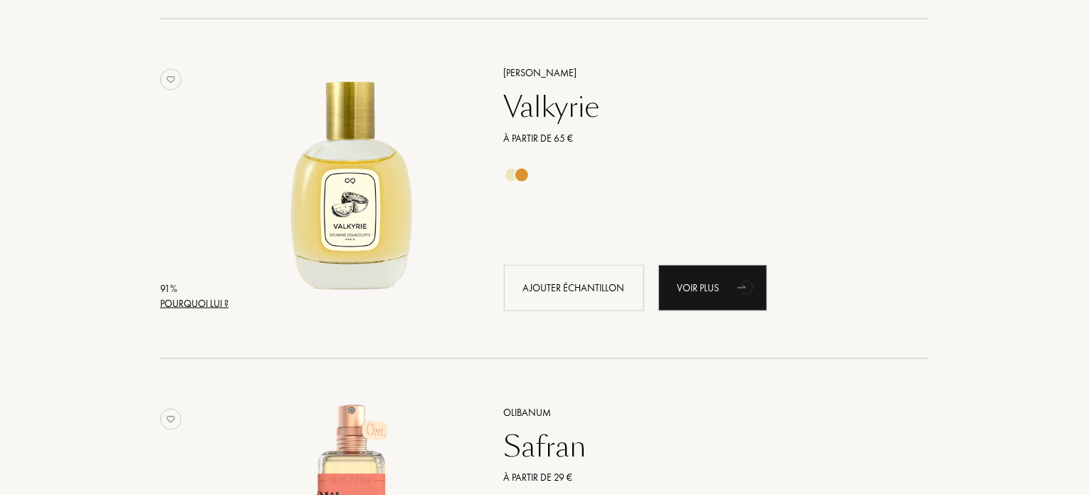
scroll to position [883, 0]
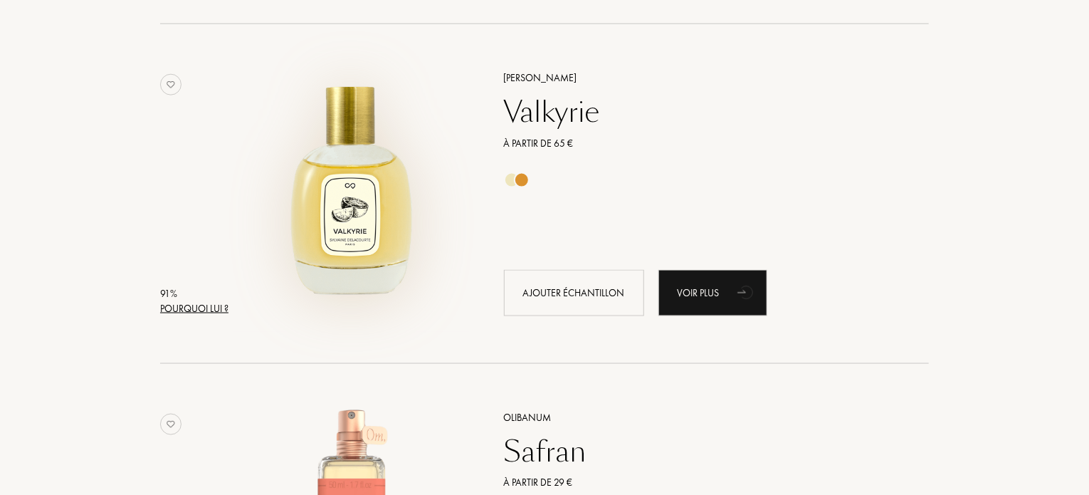
click at [377, 217] on img at bounding box center [351, 186] width 237 height 237
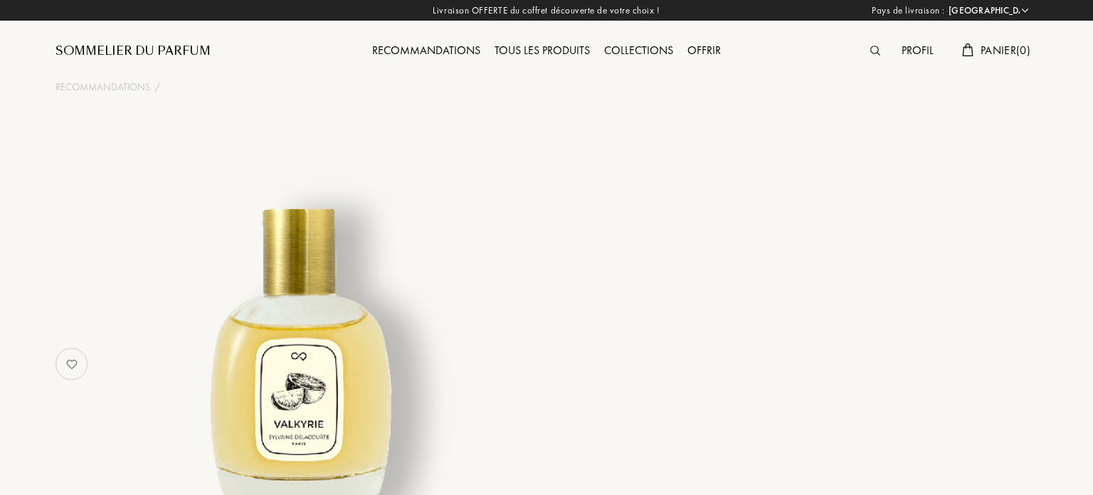
select select "FR"
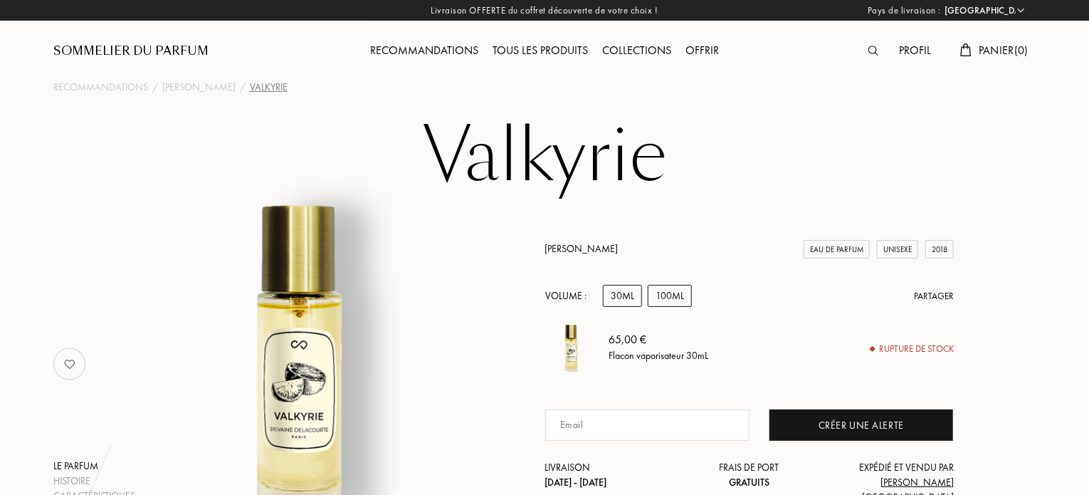
click at [660, 307] on div "100mL" at bounding box center [670, 296] width 44 height 22
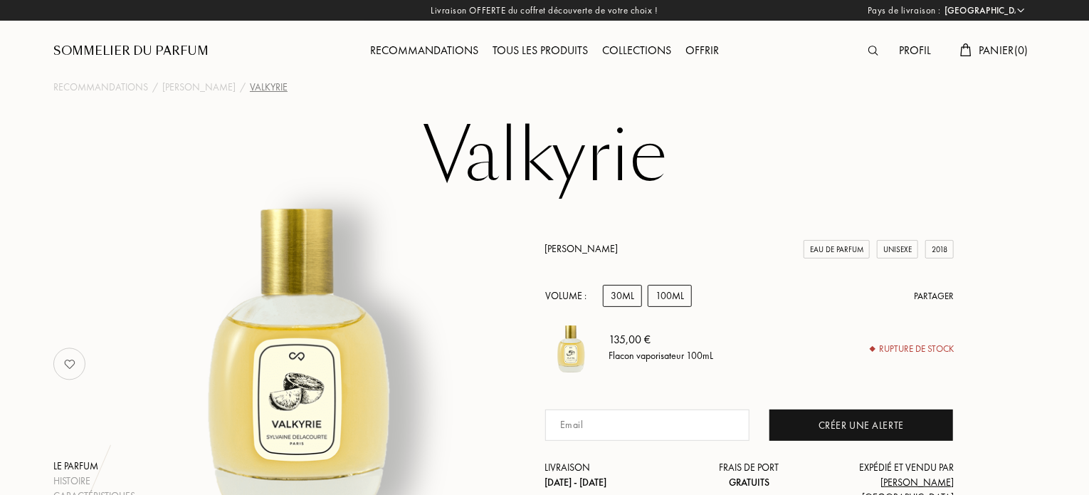
click at [621, 307] on div "30mL" at bounding box center [622, 296] width 39 height 22
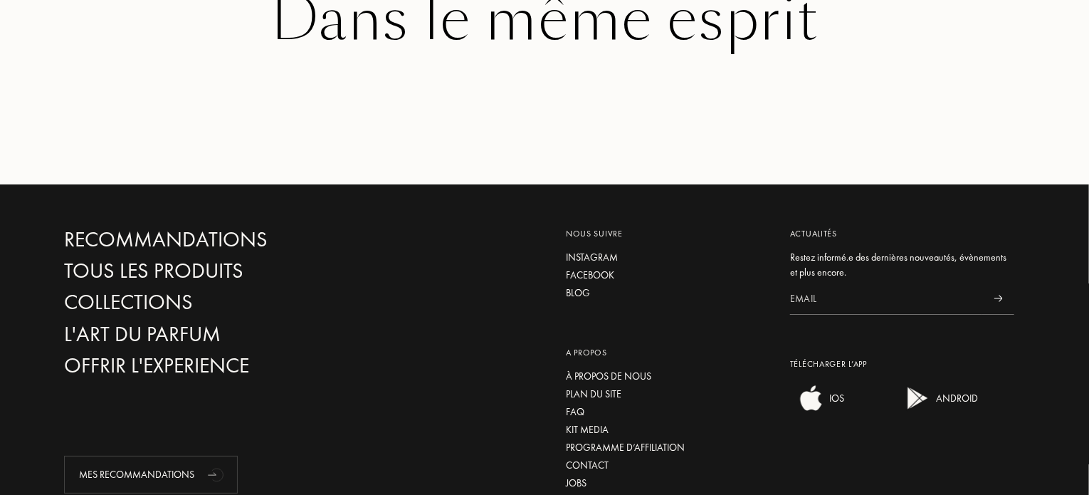
scroll to position [2721, 0]
